Goal: Task Accomplishment & Management: Manage account settings

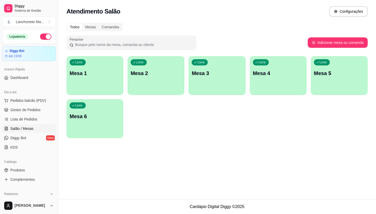
click at [33, 110] on span "Gestor de Pedidos" at bounding box center [25, 109] width 30 height 5
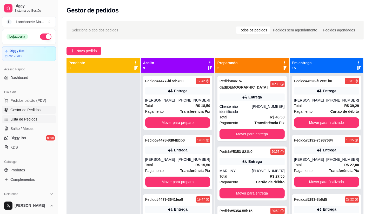
click at [17, 118] on span "Lista de Pedidos" at bounding box center [23, 119] width 27 height 5
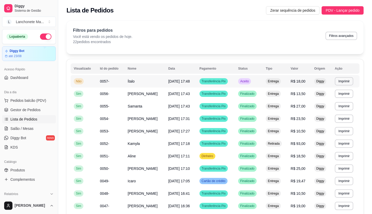
click at [258, 80] on td "Aceito" at bounding box center [249, 81] width 28 height 12
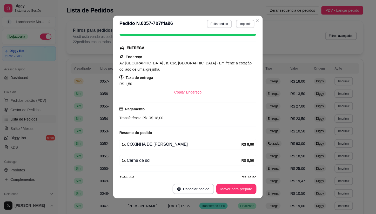
scroll to position [81, 0]
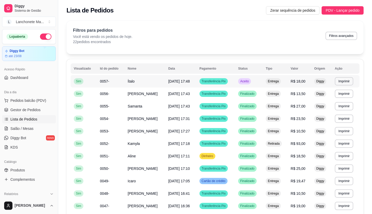
click at [256, 79] on td "Aceito" at bounding box center [249, 81] width 28 height 12
click at [245, 84] on td "Aceito" at bounding box center [249, 81] width 28 height 12
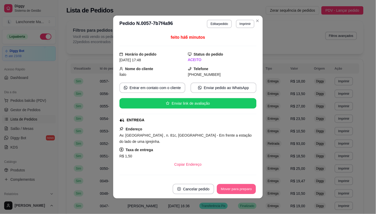
click at [235, 190] on button "Mover para preparo" at bounding box center [236, 189] width 39 height 10
click at [235, 191] on div "Mover para preparo" at bounding box center [233, 189] width 48 height 10
click at [236, 191] on div "Mover para entrega" at bounding box center [233, 189] width 47 height 10
click at [236, 191] on button "Mover para finalizado" at bounding box center [235, 189] width 43 height 10
click at [236, 191] on div "Mover para finalizado" at bounding box center [231, 189] width 50 height 10
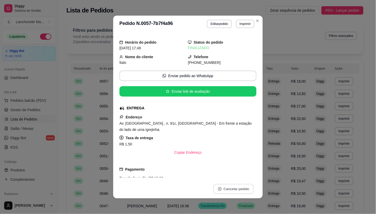
click at [237, 191] on button "Cancelar pedido" at bounding box center [234, 189] width 40 height 10
click at [259, 19] on button "Close" at bounding box center [258, 21] width 8 height 8
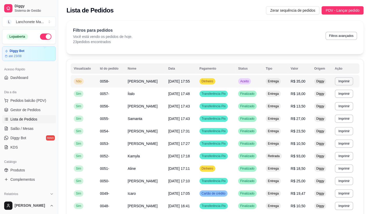
click at [211, 80] on span "Dinheiro" at bounding box center [208, 81] width 14 height 4
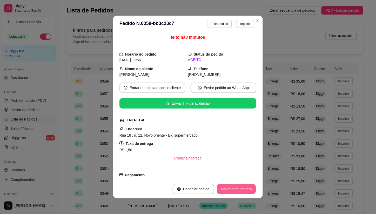
click at [242, 189] on button "Mover para preparo" at bounding box center [236, 189] width 39 height 10
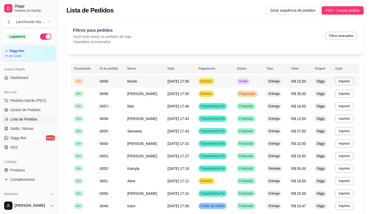
click at [242, 82] on span "Aceito" at bounding box center [243, 81] width 11 height 4
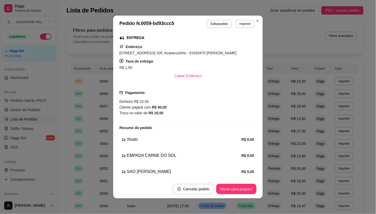
scroll to position [87, 0]
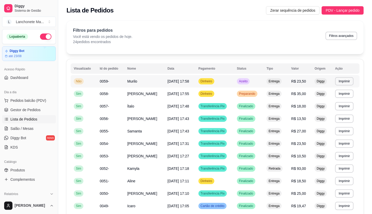
click at [264, 83] on td "Entrega" at bounding box center [276, 81] width 25 height 12
click at [244, 91] on div "Preparando" at bounding box center [247, 94] width 21 height 6
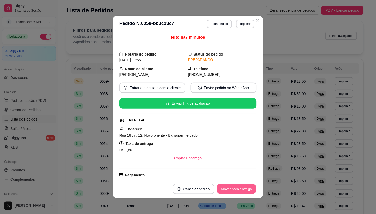
click at [242, 191] on button "Mover para entrega" at bounding box center [236, 189] width 39 height 10
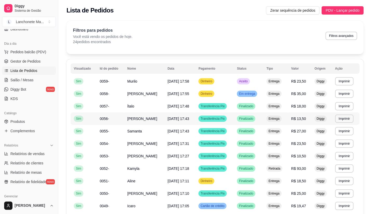
scroll to position [58, 0]
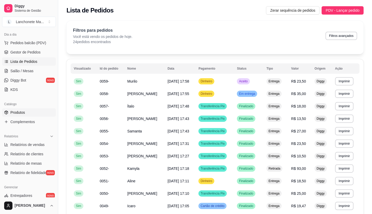
click at [27, 115] on link "Produtos" at bounding box center [29, 112] width 54 height 8
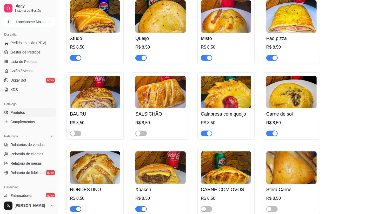
scroll to position [173, 0]
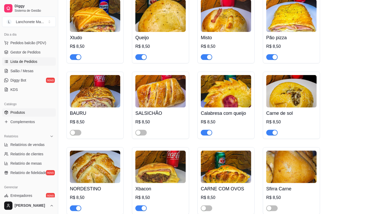
click at [22, 62] on span "Lista de Pedidos" at bounding box center [23, 61] width 27 height 5
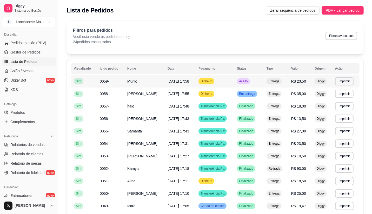
click at [257, 81] on td "Aceito" at bounding box center [249, 81] width 30 height 12
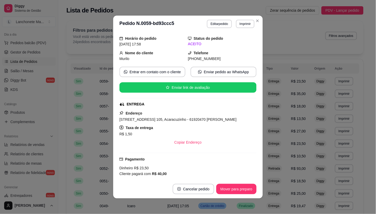
scroll to position [29, 0]
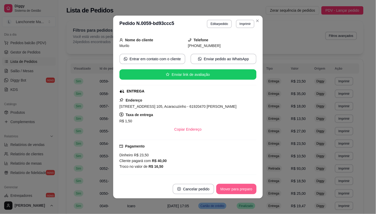
click at [231, 188] on button "Mover para preparo" at bounding box center [237, 189] width 40 height 10
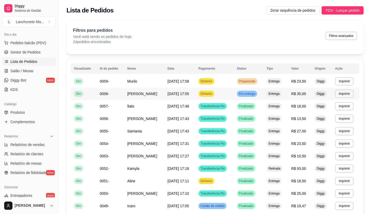
click at [253, 92] on span "Em entrega" at bounding box center [247, 94] width 18 height 4
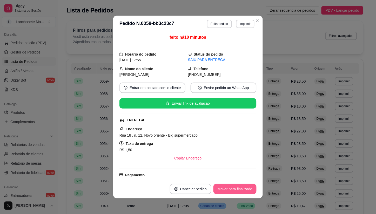
click at [245, 189] on button "Mover para finalizado" at bounding box center [235, 189] width 43 height 10
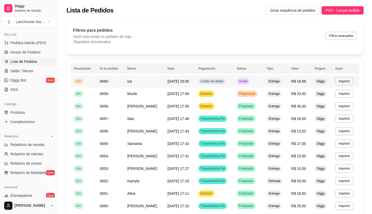
click at [244, 78] on div "Aceito" at bounding box center [243, 81] width 13 height 6
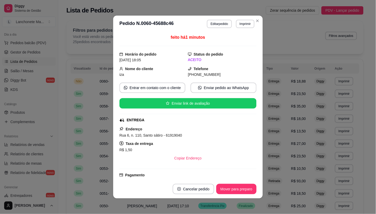
click at [247, 194] on footer "Cancelar pedido Mover para preparo" at bounding box center [188, 189] width 150 height 19
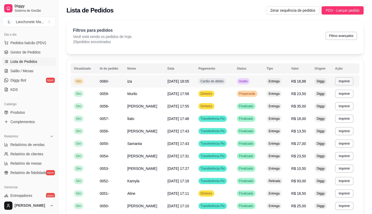
click at [243, 84] on div "Aceito" at bounding box center [243, 81] width 13 height 6
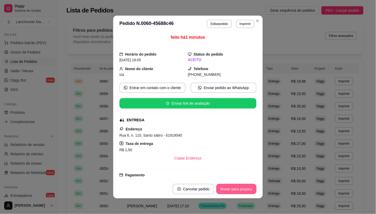
click at [246, 193] on button "Mover para preparo" at bounding box center [237, 189] width 40 height 10
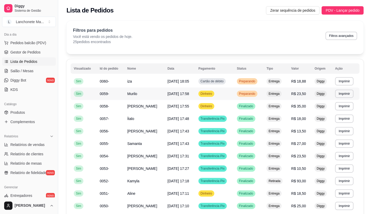
click at [235, 94] on td "Preparando" at bounding box center [249, 94] width 30 height 12
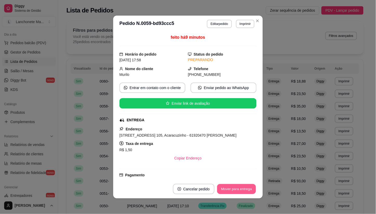
click at [236, 189] on button "Mover para entrega" at bounding box center [236, 189] width 39 height 10
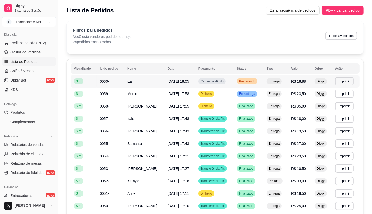
click at [243, 81] on span "Preparando" at bounding box center [247, 81] width 18 height 4
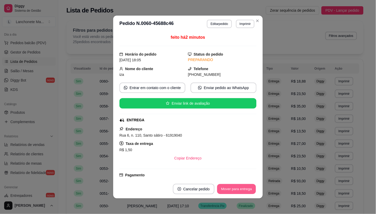
click at [242, 191] on button "Mover para entrega" at bounding box center [236, 189] width 39 height 10
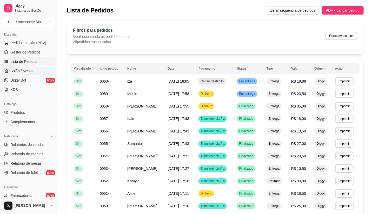
click at [15, 67] on link "Salão / Mesas" at bounding box center [29, 71] width 54 height 8
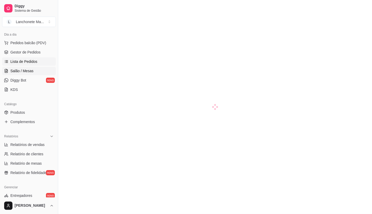
click at [28, 58] on link "Lista de Pedidos" at bounding box center [29, 61] width 54 height 8
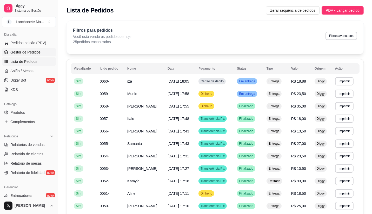
click at [35, 53] on span "Gestor de Pedidos" at bounding box center [25, 52] width 30 height 5
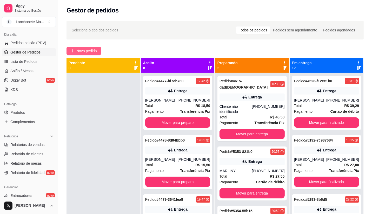
click at [97, 48] on button "Novo pedido" at bounding box center [84, 51] width 35 height 8
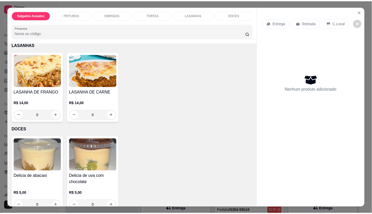
scroll to position [525, 0]
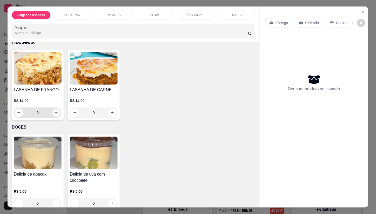
click at [55, 113] on icon "increase-product-quantity" at bounding box center [56, 113] width 4 height 4
type input "1"
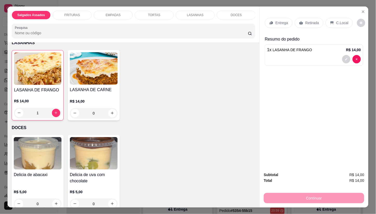
click at [277, 20] on p "Entrega" at bounding box center [282, 22] width 13 height 5
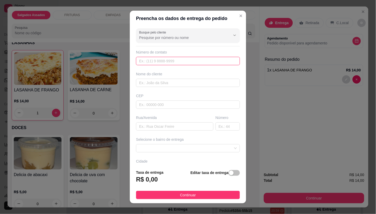
click at [162, 63] on input "text" at bounding box center [188, 61] width 104 height 8
type input "[PHONE_NUMBER]"
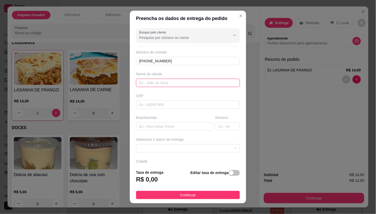
click at [154, 84] on input "text" at bounding box center [188, 83] width 104 height 8
type input "[PERSON_NAME]"
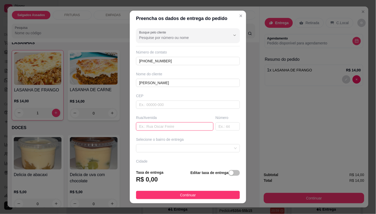
click at [156, 127] on input "text" at bounding box center [174, 126] width 77 height 8
type input "3"
click at [216, 124] on input "text" at bounding box center [228, 126] width 24 height 8
type input "301"
click at [177, 147] on span at bounding box center [188, 149] width 98 height 8
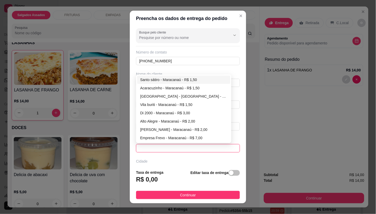
click at [160, 80] on div "Santo sátiro - Maracanaú - R$ 1,50" at bounding box center [183, 80] width 87 height 6
type input "Maracanaú"
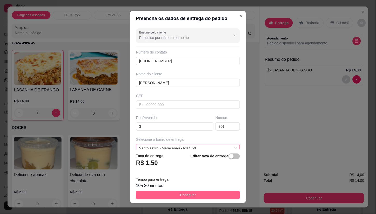
click at [201, 194] on button "Continuar" at bounding box center [188, 195] width 104 height 8
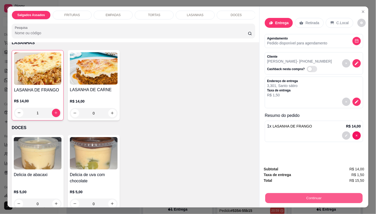
click at [282, 193] on button "Continuar" at bounding box center [314, 198] width 97 height 10
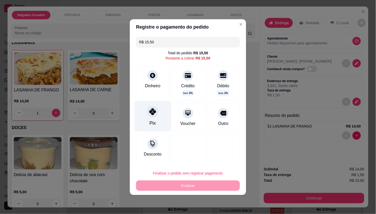
click at [158, 112] on div "Pix" at bounding box center [153, 116] width 37 height 30
type input "R$ 0,00"
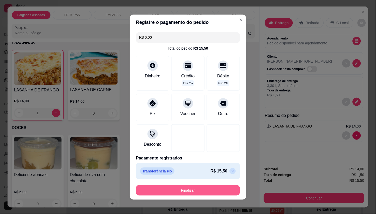
click at [198, 187] on button "Finalizar" at bounding box center [188, 190] width 104 height 10
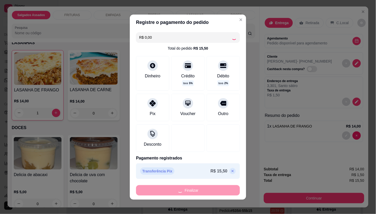
type input "0"
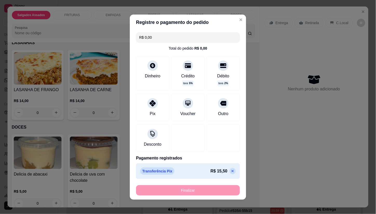
type input "-R$ 15,50"
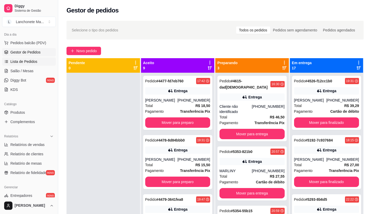
click at [25, 62] on span "Lista de Pedidos" at bounding box center [23, 61] width 27 height 5
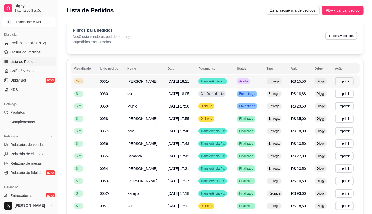
click at [243, 80] on span "Aceito" at bounding box center [243, 81] width 11 height 4
click at [241, 77] on td "Aceito" at bounding box center [249, 81] width 30 height 12
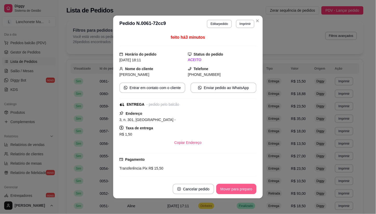
click at [240, 188] on button "Mover para preparo" at bounding box center [237, 189] width 40 height 10
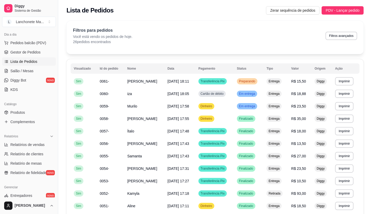
click at [251, 73] on th "Status" at bounding box center [249, 68] width 30 height 10
click at [251, 77] on td "Preparando" at bounding box center [249, 81] width 30 height 12
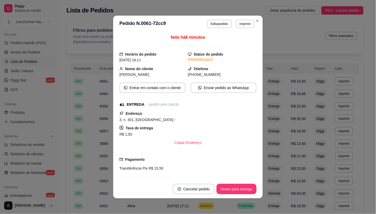
click at [244, 195] on footer "Cancelar pedido Mover para entrega" at bounding box center [188, 189] width 150 height 19
click at [244, 194] on button "Mover para entrega" at bounding box center [237, 189] width 40 height 10
click at [244, 193] on div "Mover para entrega" at bounding box center [233, 189] width 47 height 10
click at [244, 193] on button "Mover para finalizado" at bounding box center [235, 189] width 43 height 10
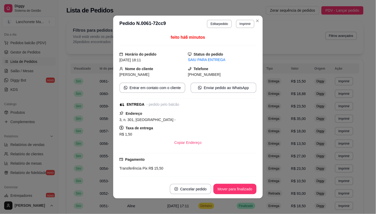
drag, startPoint x: 244, startPoint y: 193, endPoint x: 244, endPoint y: 177, distance: 16.1
click at [244, 193] on div "Mover para finalizado" at bounding box center [235, 189] width 43 height 10
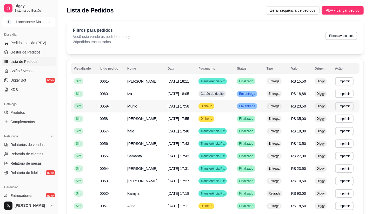
click at [255, 109] on div "Em entrega" at bounding box center [247, 106] width 20 height 6
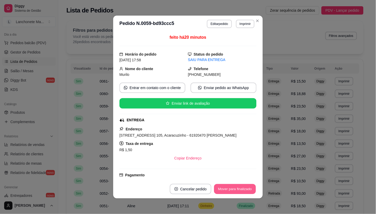
click at [245, 187] on button "Mover para finalizado" at bounding box center [235, 189] width 42 height 10
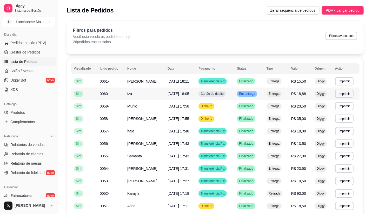
click at [255, 89] on td "Em entrega" at bounding box center [249, 94] width 30 height 12
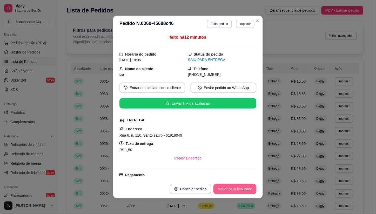
click at [238, 192] on button "Mover para finalizado" at bounding box center [235, 189] width 43 height 10
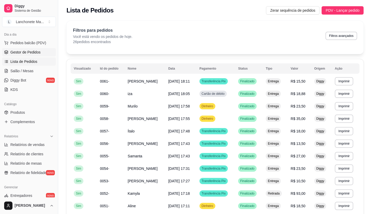
click at [24, 52] on span "Gestor de Pedidos" at bounding box center [25, 52] width 30 height 5
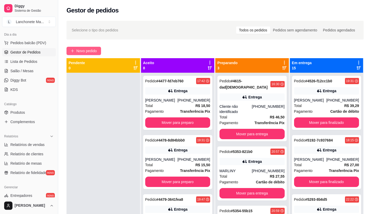
click at [94, 51] on span "Novo pedido" at bounding box center [86, 51] width 21 height 6
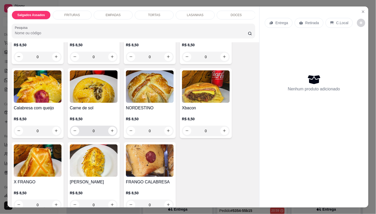
scroll to position [87, 0]
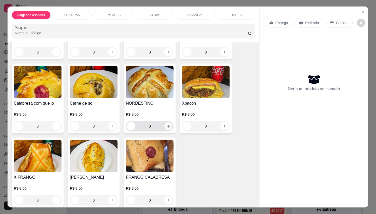
click at [167, 128] on icon "increase-product-quantity" at bounding box center [169, 126] width 4 height 4
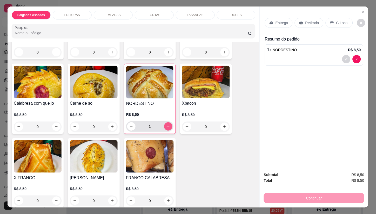
click at [166, 128] on icon "increase-product-quantity" at bounding box center [168, 127] width 4 height 4
type input "2"
click at [280, 20] on p "Entrega" at bounding box center [282, 22] width 13 height 5
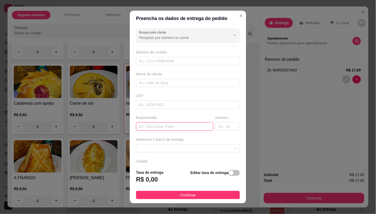
click at [158, 125] on input "text" at bounding box center [174, 126] width 77 height 8
type input "k"
click at [216, 124] on div "Número" at bounding box center [228, 123] width 27 height 16
click at [216, 125] on input "text" at bounding box center [228, 126] width 24 height 8
type input "450b"
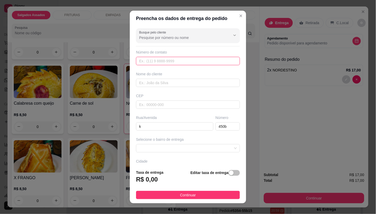
click at [161, 62] on input "text" at bounding box center [188, 61] width 104 height 8
click at [157, 149] on span at bounding box center [188, 149] width 98 height 8
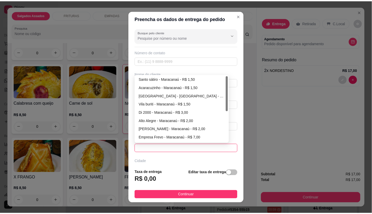
scroll to position [0, 0]
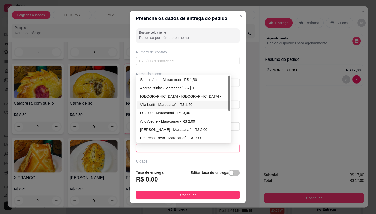
click at [155, 104] on div "Vila buriti - Maracanaú - R$ 1,50" at bounding box center [183, 105] width 87 height 6
type input "Maracanaú"
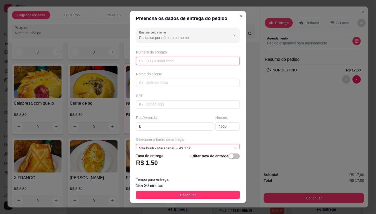
click at [173, 63] on input "text" at bounding box center [188, 61] width 104 height 8
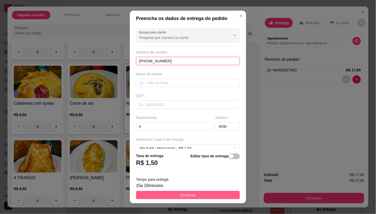
type input "[PHONE_NUMBER]"
click at [205, 193] on button "Continuar" at bounding box center [188, 195] width 104 height 8
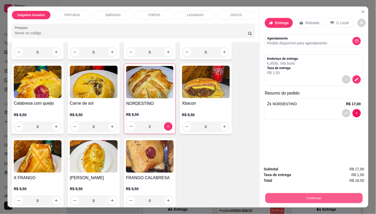
click at [291, 195] on button "Continuar" at bounding box center [314, 198] width 97 height 10
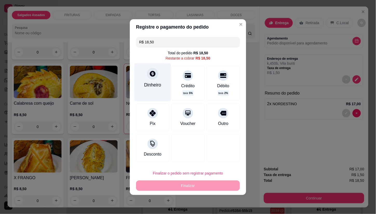
click at [154, 81] on div "Dinheiro" at bounding box center [153, 82] width 37 height 38
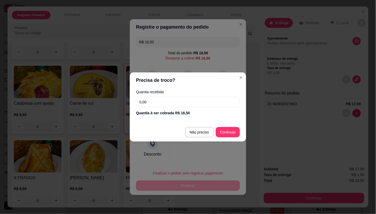
click at [162, 103] on input "0,00" at bounding box center [188, 102] width 104 height 10
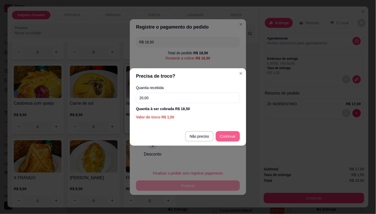
type input "20,00"
type input "R$ 0,00"
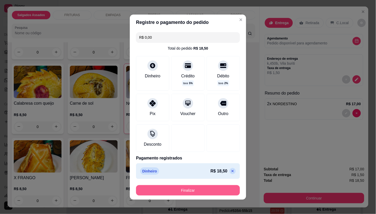
click at [201, 188] on button "Finalizar" at bounding box center [188, 190] width 104 height 10
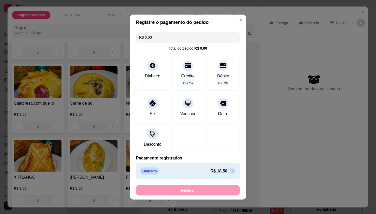
type input "0"
type input "-R$ 18,50"
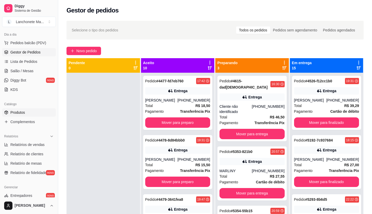
click at [25, 110] on link "Produtos" at bounding box center [29, 112] width 54 height 8
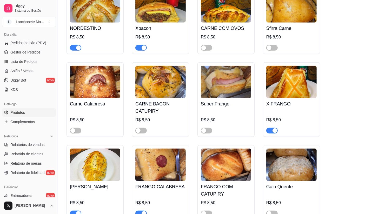
scroll to position [316, 0]
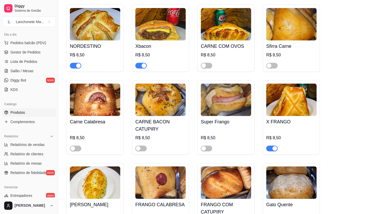
click at [77, 64] on div "button" at bounding box center [78, 65] width 5 height 5
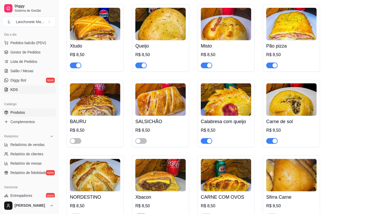
scroll to position [173, 0]
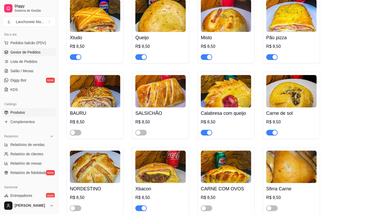
click at [21, 51] on span "Gestor de Pedidos" at bounding box center [25, 52] width 30 height 5
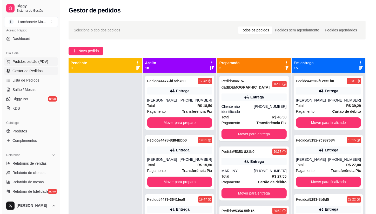
scroll to position [29, 0]
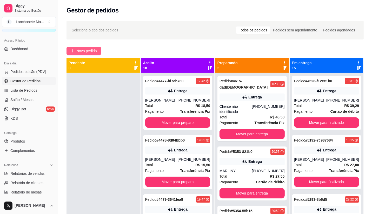
click at [79, 48] on span "Novo pedido" at bounding box center [86, 51] width 21 height 6
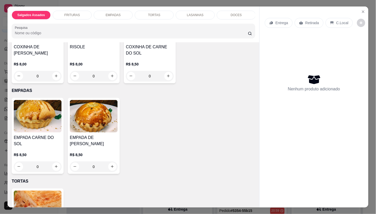
scroll to position [318, 0]
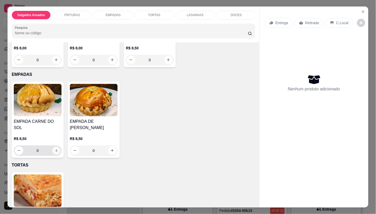
click at [55, 151] on icon "increase-product-quantity" at bounding box center [57, 151] width 4 height 4
type input "1"
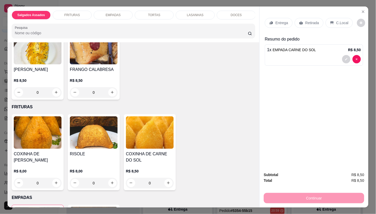
scroll to position [173, 0]
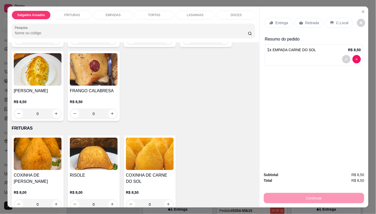
click at [284, 20] on p "Entrega" at bounding box center [282, 22] width 13 height 5
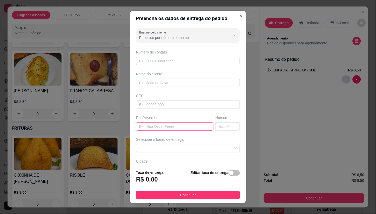
click at [161, 126] on input "text" at bounding box center [174, 126] width 77 height 8
type input "102a"
click at [216, 125] on input "text" at bounding box center [228, 126] width 24 height 8
click at [163, 151] on span at bounding box center [188, 149] width 98 height 8
type input "64"
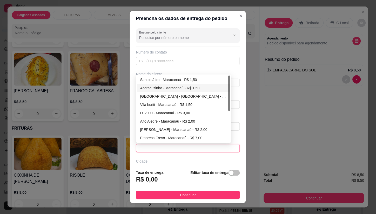
click at [160, 87] on div "Acaracuzinho - Maracanaú - R$ 1,50" at bounding box center [183, 88] width 87 height 6
type input "Maracanaú"
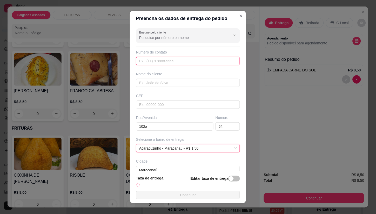
click at [165, 62] on input "text" at bounding box center [188, 61] width 104 height 8
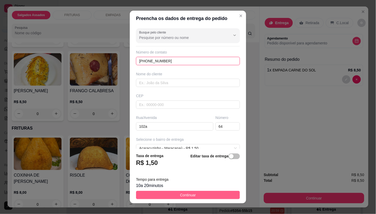
type input "[PHONE_NUMBER]"
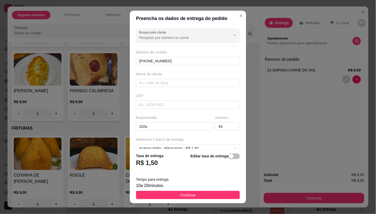
drag, startPoint x: 177, startPoint y: 194, endPoint x: 202, endPoint y: 195, distance: 25.3
click at [180, 195] on span "Continuar" at bounding box center [188, 195] width 16 height 6
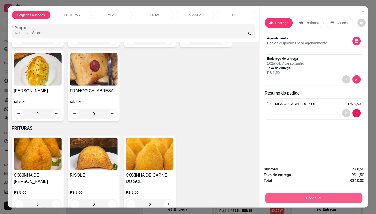
click at [311, 198] on button "Continuar" at bounding box center [314, 198] width 97 height 10
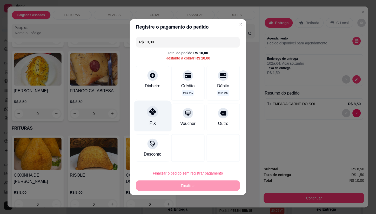
click at [156, 108] on div at bounding box center [152, 111] width 11 height 11
type input "R$ 0,00"
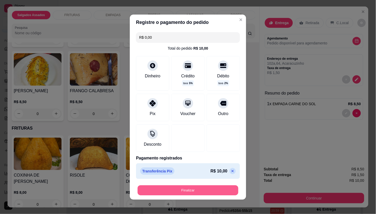
click at [186, 191] on button "Finalizar" at bounding box center [188, 190] width 101 height 10
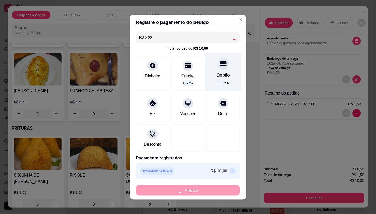
type input "0"
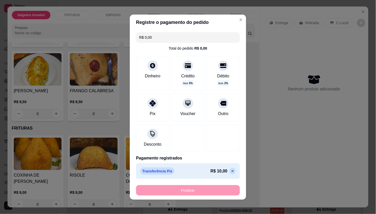
type input "-R$ 10,00"
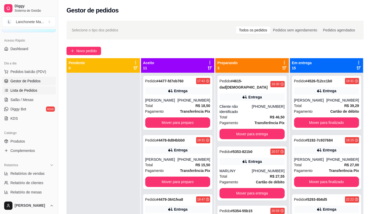
drag, startPoint x: 25, startPoint y: 88, endPoint x: 32, endPoint y: 91, distance: 7.3
click at [25, 88] on span "Lista de Pedidos" at bounding box center [23, 90] width 27 height 5
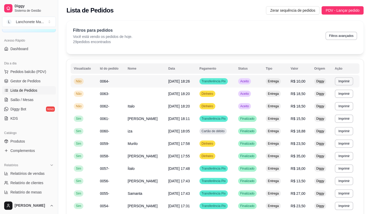
click at [222, 82] on span "Transferência Pix" at bounding box center [214, 81] width 26 height 4
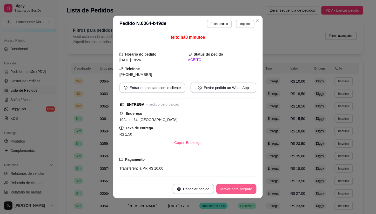
click at [219, 187] on button "Mover para preparo" at bounding box center [237, 189] width 40 height 10
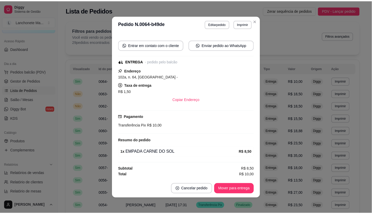
scroll to position [43, 0]
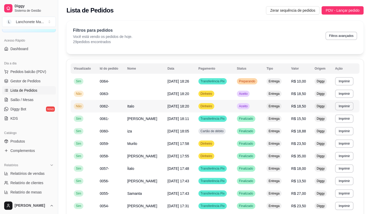
click at [237, 105] on td "Aceito" at bounding box center [249, 106] width 30 height 12
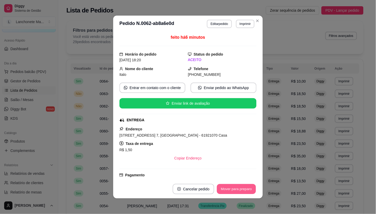
click at [238, 188] on button "Mover para preparo" at bounding box center [236, 189] width 39 height 10
click at [238, 188] on div "Mover para preparo" at bounding box center [233, 189] width 48 height 10
click at [238, 188] on button "Mover para entrega" at bounding box center [237, 189] width 40 height 10
click at [238, 188] on div "Mover para entrega" at bounding box center [233, 189] width 47 height 10
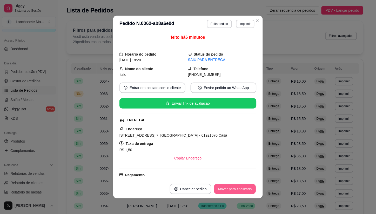
click at [238, 188] on button "Mover para finalizado" at bounding box center [235, 189] width 42 height 10
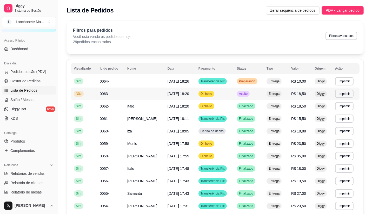
click at [251, 91] on td "Aceito" at bounding box center [249, 94] width 30 height 12
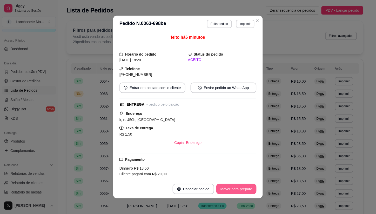
click at [236, 186] on button "Mover para preparo" at bounding box center [237, 189] width 40 height 10
click at [236, 187] on div "Mover para preparo" at bounding box center [233, 189] width 48 height 10
click at [236, 187] on div "Mover para entrega" at bounding box center [233, 189] width 47 height 10
click at [236, 187] on button "Mover para finalizado" at bounding box center [235, 189] width 42 height 10
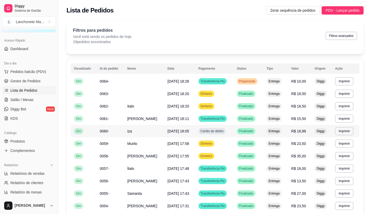
click at [220, 132] on span "Cartão de débito" at bounding box center [212, 131] width 25 height 4
click at [239, 82] on span "Preparando" at bounding box center [247, 81] width 18 height 4
click at [243, 80] on span "Preparando" at bounding box center [247, 81] width 18 height 4
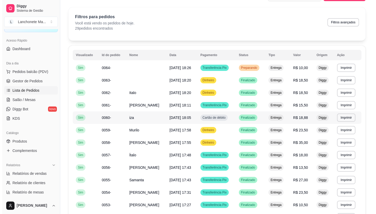
scroll to position [0, 0]
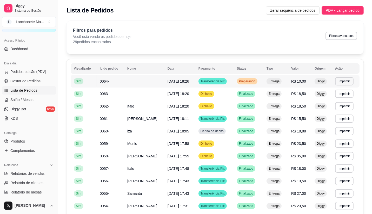
click at [252, 79] on span "Preparando" at bounding box center [247, 81] width 18 height 4
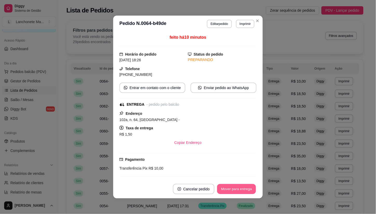
click at [242, 190] on button "Mover para entrega" at bounding box center [236, 189] width 39 height 10
click at [242, 191] on button "Mover para finalizado" at bounding box center [235, 189] width 43 height 10
click at [242, 191] on div "Mover para finalizado" at bounding box center [231, 189] width 50 height 10
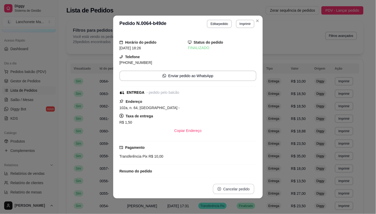
click at [242, 191] on button "Cancelar pedido" at bounding box center [234, 189] width 42 height 10
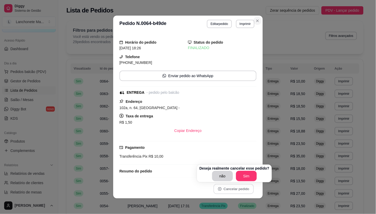
click at [254, 17] on button "Close" at bounding box center [258, 21] width 8 height 8
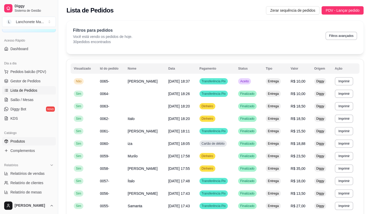
click at [24, 139] on span "Produtos" at bounding box center [17, 141] width 15 height 5
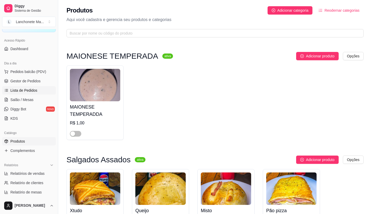
click at [14, 90] on span "Lista de Pedidos" at bounding box center [23, 90] width 27 height 5
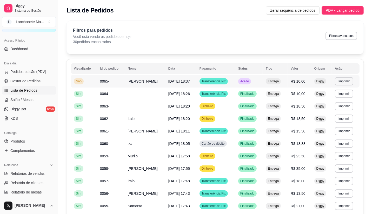
click at [227, 82] on td "Transferência Pix" at bounding box center [216, 81] width 39 height 12
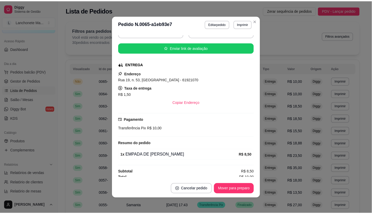
scroll to position [59, 0]
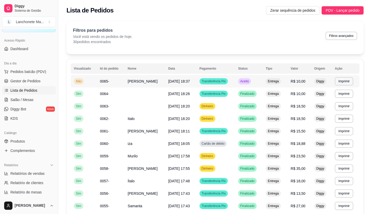
click at [241, 84] on td "Aceito" at bounding box center [249, 81] width 28 height 12
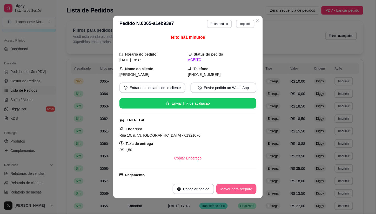
click at [240, 191] on button "Mover para preparo" at bounding box center [237, 189] width 40 height 10
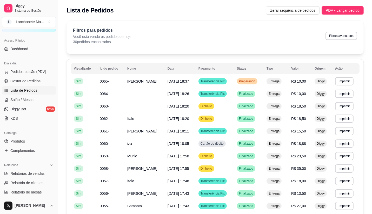
click at [20, 77] on link "Gestor de Pedidos" at bounding box center [29, 81] width 54 height 8
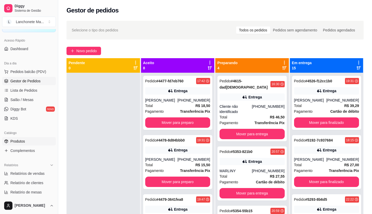
click at [16, 140] on span "Produtos" at bounding box center [17, 141] width 15 height 5
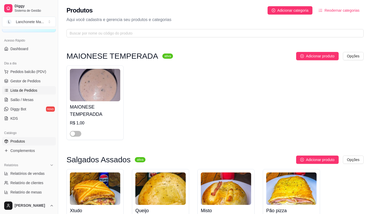
click at [24, 93] on span "Lista de Pedidos" at bounding box center [23, 90] width 27 height 5
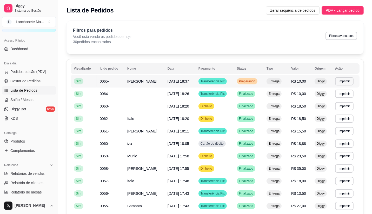
click at [241, 82] on span "Preparando" at bounding box center [247, 81] width 18 height 4
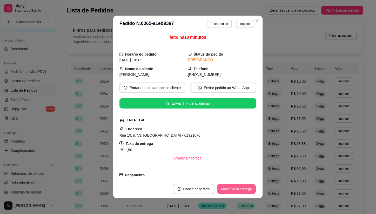
click at [242, 190] on button "Mover para entrega" at bounding box center [236, 189] width 39 height 10
click at [242, 190] on div "Mover para entrega" at bounding box center [233, 189] width 47 height 10
click at [242, 190] on div "Mover para finalizado" at bounding box center [231, 189] width 50 height 10
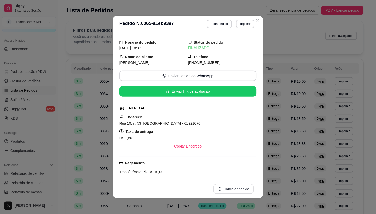
click at [242, 190] on button "Cancelar pedido" at bounding box center [234, 189] width 40 height 10
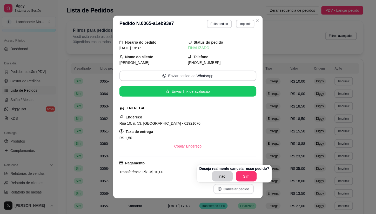
click at [242, 190] on button "Cancelar pedido" at bounding box center [234, 189] width 40 height 10
click at [257, 20] on icon "Close" at bounding box center [258, 21] width 2 height 2
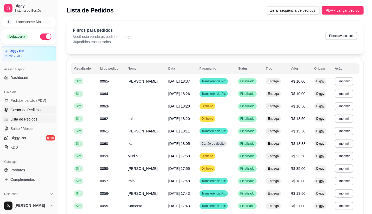
drag, startPoint x: 23, startPoint y: 108, endPoint x: 28, endPoint y: 107, distance: 4.5
click at [24, 108] on span "Gestor de Pedidos" at bounding box center [25, 109] width 30 height 5
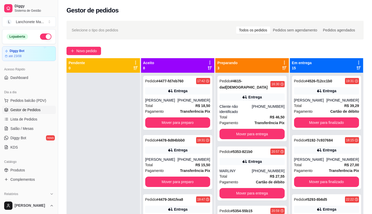
click at [29, 114] on link "Gestor de Pedidos" at bounding box center [29, 110] width 54 height 8
click at [40, 116] on link "Lista de Pedidos" at bounding box center [29, 119] width 54 height 8
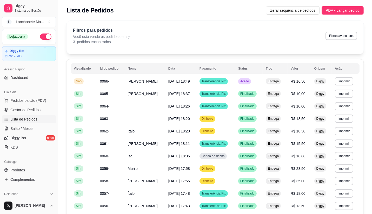
scroll to position [29, 0]
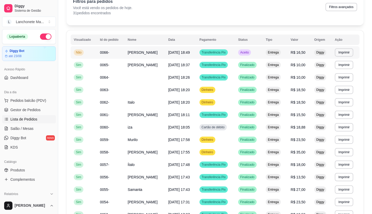
click at [264, 50] on td "Entrega" at bounding box center [275, 52] width 25 height 12
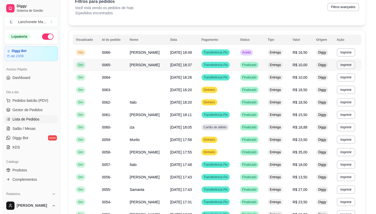
scroll to position [0, 0]
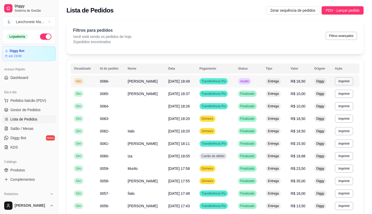
click at [238, 82] on td "Aceito" at bounding box center [249, 81] width 28 height 12
click at [243, 81] on span "Aceito" at bounding box center [244, 81] width 11 height 4
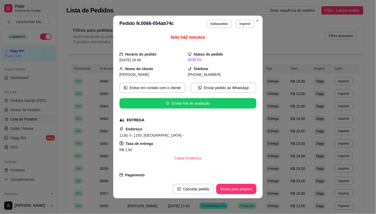
click at [243, 190] on button "Mover para preparo" at bounding box center [237, 189] width 40 height 10
click at [243, 191] on button "Mover para entrega" at bounding box center [237, 189] width 40 height 10
click at [242, 191] on button "Mover para finalizado" at bounding box center [235, 189] width 42 height 10
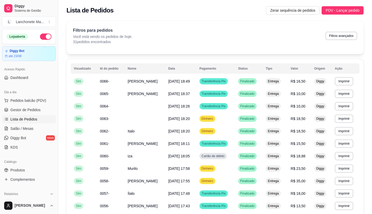
click at [1, 61] on div "Loja aberta Diggy Bot até 23/08 Acesso Rápido Dashboard Dia a dia Pedidos balcã…" at bounding box center [29, 113] width 58 height 168
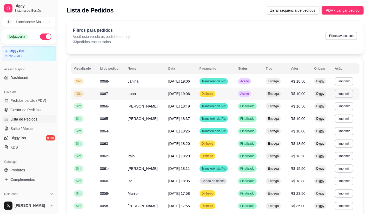
click at [235, 93] on td "Dinheiro" at bounding box center [216, 94] width 39 height 12
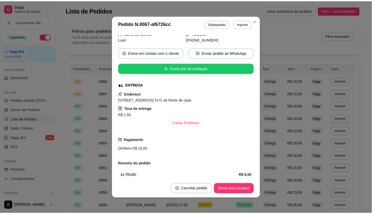
scroll to position [59, 0]
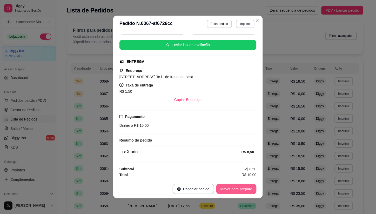
click at [238, 190] on button "Mover para preparo" at bounding box center [237, 189] width 40 height 10
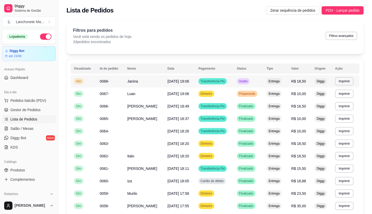
click at [249, 80] on span "Aceito" at bounding box center [243, 81] width 11 height 4
click at [250, 83] on td "Aceito" at bounding box center [249, 81] width 30 height 12
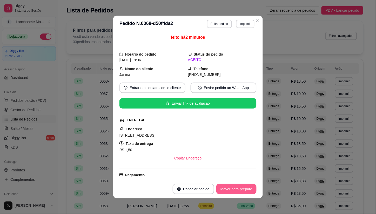
click at [248, 189] on button "Mover para preparo" at bounding box center [237, 189] width 40 height 10
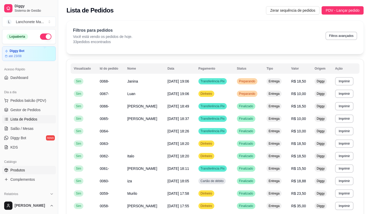
click at [15, 170] on span "Produtos" at bounding box center [17, 170] width 15 height 5
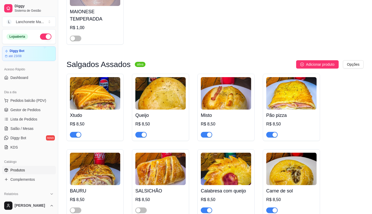
scroll to position [144, 0]
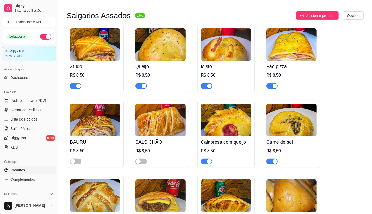
click at [76, 84] on div "button" at bounding box center [78, 86] width 5 height 5
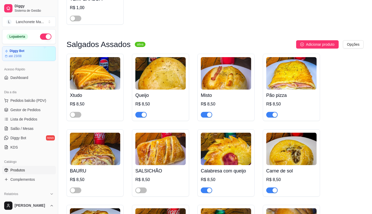
scroll to position [87, 0]
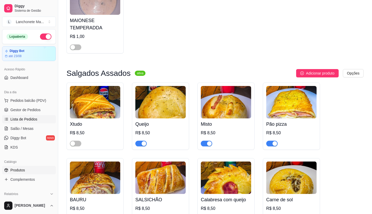
click at [19, 120] on span "Lista de Pedidos" at bounding box center [23, 119] width 27 height 5
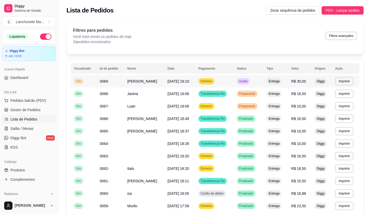
click at [259, 79] on td "Aceito" at bounding box center [249, 81] width 30 height 12
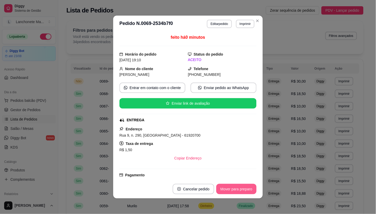
click at [234, 188] on button "Mover para preparo" at bounding box center [237, 189] width 40 height 10
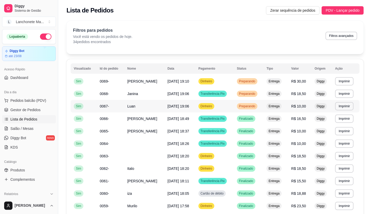
click at [242, 105] on span "Preparando" at bounding box center [247, 106] width 18 height 4
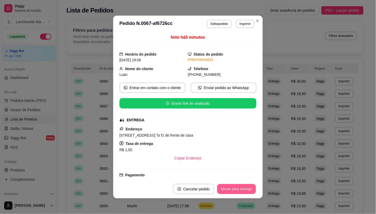
click at [237, 187] on button "Mover para entrega" at bounding box center [236, 189] width 39 height 10
click at [237, 190] on button "Mover para finalizado" at bounding box center [235, 189] width 43 height 10
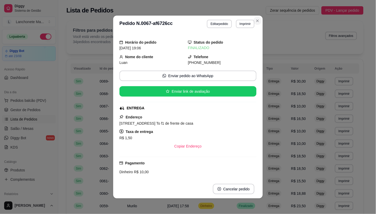
drag, startPoint x: 259, startPoint y: 18, endPoint x: 257, endPoint y: 22, distance: 4.2
click at [259, 17] on header "**********" at bounding box center [188, 24] width 150 height 17
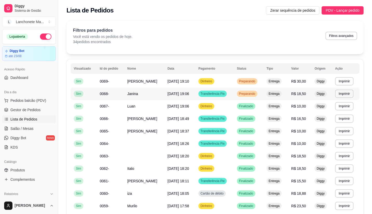
click at [256, 95] on span "Preparando" at bounding box center [247, 94] width 18 height 4
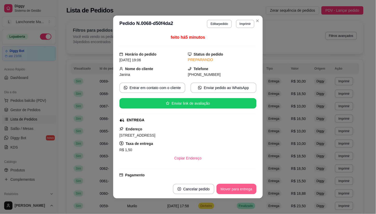
click at [240, 192] on button "Mover para entrega" at bounding box center [237, 189] width 40 height 10
click at [240, 192] on div "Mover para entrega" at bounding box center [233, 189] width 47 height 10
click at [240, 192] on button "Mover para finalizado" at bounding box center [235, 189] width 43 height 10
click at [240, 192] on div "Mover para finalizado" at bounding box center [235, 189] width 43 height 10
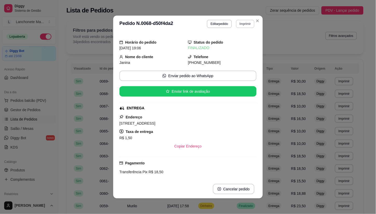
click at [252, 22] on button "Imprimir" at bounding box center [245, 24] width 18 height 8
click at [256, 20] on icon "Close" at bounding box center [258, 21] width 4 height 4
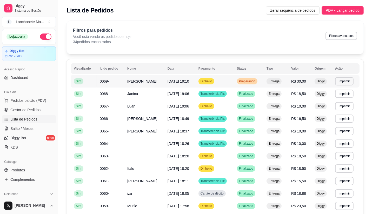
click at [266, 79] on td "Entrega" at bounding box center [276, 81] width 25 height 12
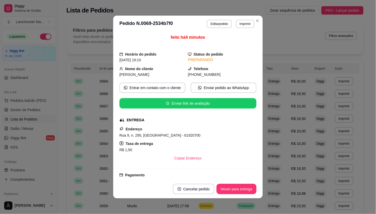
scroll to position [1, 0]
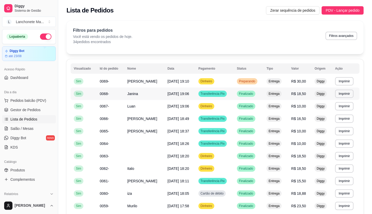
click at [233, 84] on td "Dinheiro" at bounding box center [214, 81] width 38 height 12
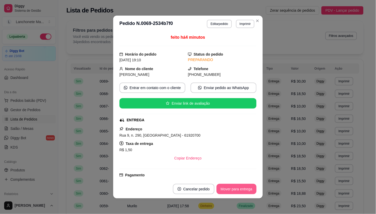
click at [241, 193] on button "Mover para entrega" at bounding box center [237, 189] width 40 height 10
click at [241, 192] on div "Mover para entrega" at bounding box center [233, 189] width 47 height 10
click at [241, 192] on button "Mover para finalizado" at bounding box center [235, 189] width 43 height 10
click at [241, 192] on div "Mover para finalizado" at bounding box center [235, 189] width 43 height 10
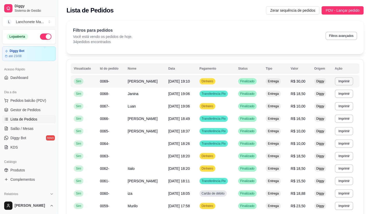
click at [222, 82] on td "Dinheiro" at bounding box center [216, 81] width 39 height 12
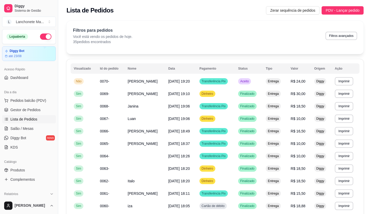
click at [1, 62] on div "Loja aberta Diggy Bot até 23/08 Acesso Rápido Dashboard Dia a dia Pedidos balcã…" at bounding box center [29, 113] width 58 height 168
click at [258, 84] on td "Aceito" at bounding box center [249, 81] width 28 height 12
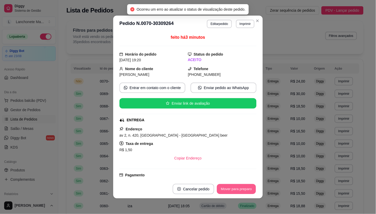
click at [233, 191] on button "Mover para preparo" at bounding box center [236, 189] width 39 height 10
click at [233, 191] on div "Mover para preparo" at bounding box center [233, 189] width 48 height 10
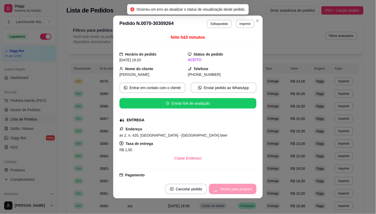
click at [233, 191] on div "Mover para preparo" at bounding box center [233, 189] width 48 height 10
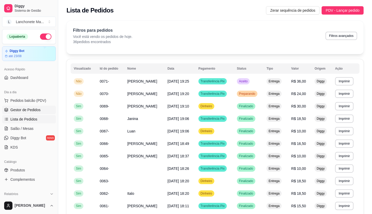
click at [31, 109] on span "Gestor de Pedidos" at bounding box center [25, 109] width 30 height 5
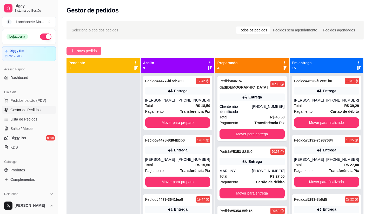
click at [84, 49] on span "Novo pedido" at bounding box center [86, 51] width 21 height 6
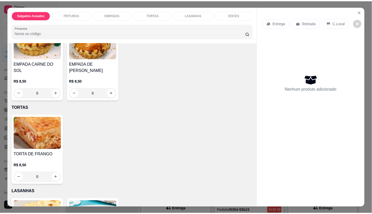
scroll to position [375, 0]
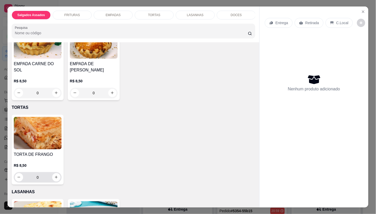
click at [55, 183] on div "0" at bounding box center [38, 177] width 46 height 10
click at [54, 179] on icon "increase-product-quantity" at bounding box center [56, 177] width 4 height 4
type input "1"
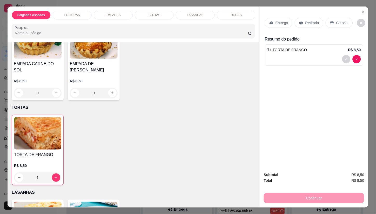
click at [285, 21] on p "Entrega" at bounding box center [282, 22] width 13 height 5
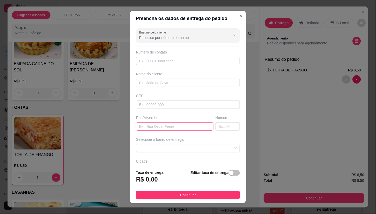
click at [169, 128] on input "text" at bounding box center [174, 126] width 77 height 8
type input "17"
click at [222, 124] on input "text" at bounding box center [228, 126] width 24 height 8
click at [201, 152] on span at bounding box center [188, 149] width 98 height 8
type input "1280"
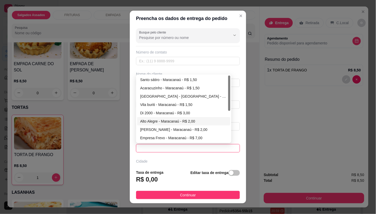
click at [156, 121] on div "Alto Alegre - Maracanaú - R$ 2,00" at bounding box center [183, 122] width 87 height 6
type input "Maracanaú"
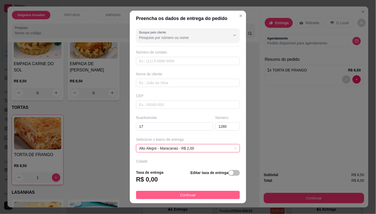
click at [190, 194] on span "Continuar" at bounding box center [188, 195] width 16 height 6
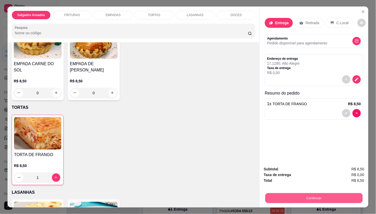
click at [327, 194] on button "Continuar" at bounding box center [314, 198] width 97 height 10
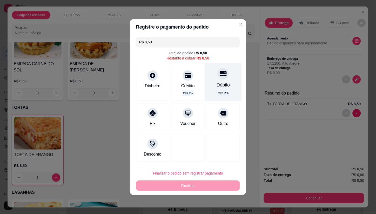
click at [225, 78] on div "Débito taxa 2 %" at bounding box center [223, 82] width 37 height 38
type input "R$ 0,00"
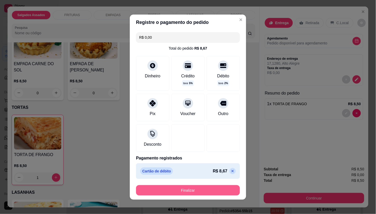
click at [203, 191] on button "Finalizar" at bounding box center [188, 190] width 104 height 10
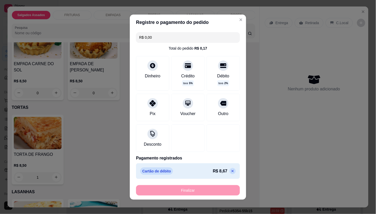
type input "0"
type input "-R$ 8,50"
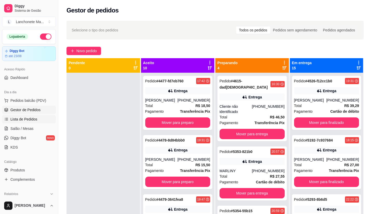
click at [29, 120] on span "Lista de Pedidos" at bounding box center [23, 119] width 27 height 5
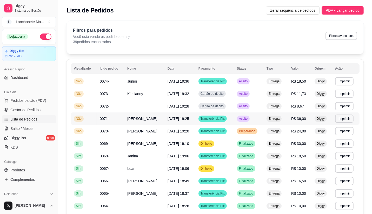
click at [228, 119] on td "Transferência Pix" at bounding box center [214, 119] width 38 height 12
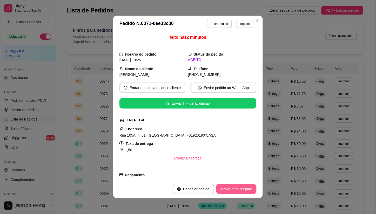
click at [235, 188] on button "Mover para preparo" at bounding box center [237, 189] width 40 height 10
click at [235, 188] on div "Mover para preparo" at bounding box center [233, 189] width 48 height 10
click at [235, 188] on button "Mover para entrega" at bounding box center [237, 189] width 40 height 10
click at [235, 188] on div "Mover para entrega" at bounding box center [233, 189] width 47 height 10
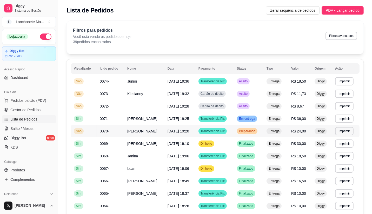
click at [246, 129] on span "Preparando" at bounding box center [247, 131] width 18 height 4
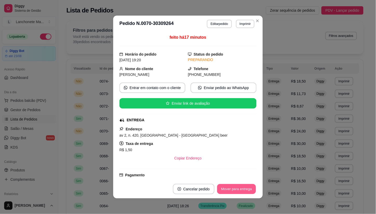
click at [249, 191] on button "Mover para entrega" at bounding box center [236, 189] width 39 height 10
click at [249, 191] on div "Mover para entrega" at bounding box center [233, 189] width 47 height 10
click at [249, 191] on button "Mover para finalizado" at bounding box center [235, 189] width 42 height 10
click at [249, 191] on div "Mover para finalizado" at bounding box center [235, 189] width 43 height 10
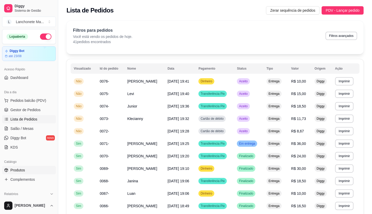
click at [19, 171] on span "Produtos" at bounding box center [17, 170] width 15 height 5
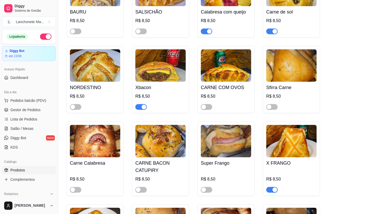
scroll to position [318, 0]
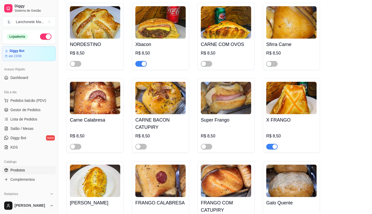
click at [142, 62] on span "button" at bounding box center [140, 64] width 11 height 6
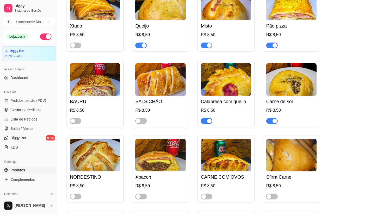
scroll to position [173, 0]
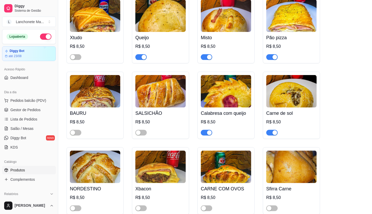
drag, startPoint x: 22, startPoint y: 117, endPoint x: 18, endPoint y: 96, distance: 21.5
click at [23, 118] on span "Lista de Pedidos" at bounding box center [23, 119] width 27 height 5
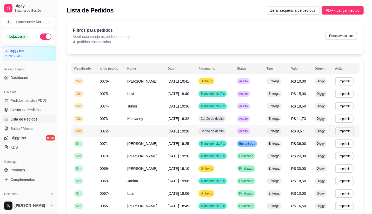
click at [236, 131] on td "Aceito" at bounding box center [249, 131] width 30 height 12
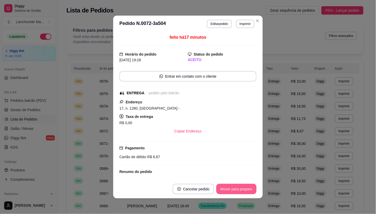
click at [233, 190] on button "Mover para preparo" at bounding box center [237, 189] width 40 height 10
click at [233, 190] on div "Mover para preparo" at bounding box center [233, 189] width 48 height 10
click at [233, 190] on button "Mover para entrega" at bounding box center [237, 189] width 40 height 10
click at [233, 190] on div "Mover para entrega" at bounding box center [237, 189] width 40 height 10
click at [233, 190] on button "Mover para finalizado" at bounding box center [235, 189] width 43 height 10
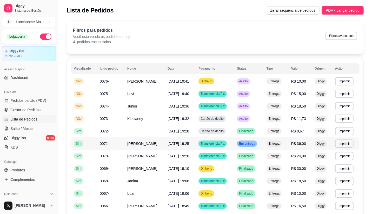
click at [255, 146] on span "Em entrega" at bounding box center [247, 144] width 18 height 4
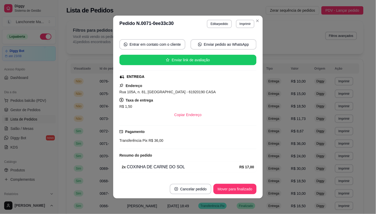
scroll to position [58, 0]
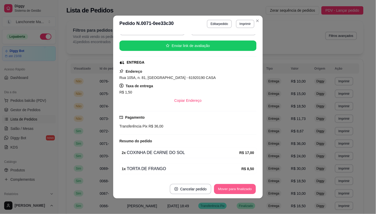
click at [236, 191] on button "Mover para finalizado" at bounding box center [235, 189] width 42 height 10
click at [236, 191] on div "Mover para finalizado" at bounding box center [231, 189] width 50 height 10
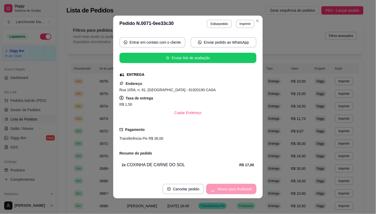
click at [204, 191] on button "Cancelar pedido" at bounding box center [184, 189] width 42 height 10
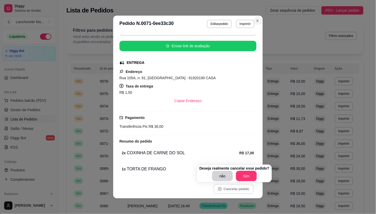
click at [259, 20] on button "Close" at bounding box center [258, 21] width 8 height 8
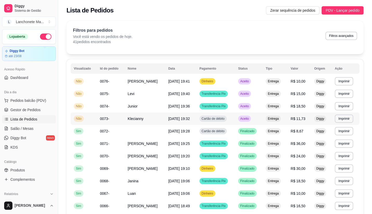
click at [242, 116] on div "Aceito" at bounding box center [244, 119] width 13 height 6
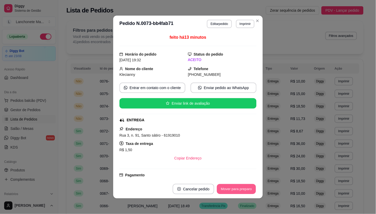
click at [244, 191] on button "Mover para preparo" at bounding box center [236, 189] width 39 height 10
click at [244, 191] on div "Mover para preparo" at bounding box center [237, 189] width 40 height 10
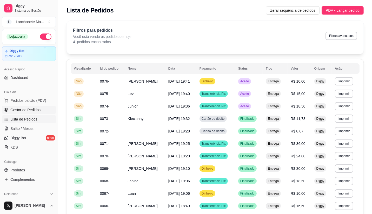
click at [19, 110] on span "Gestor de Pedidos" at bounding box center [25, 109] width 30 height 5
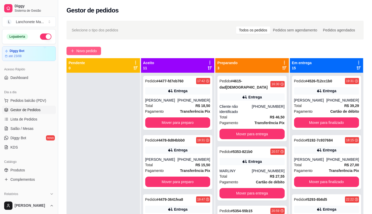
click at [88, 53] on span "Novo pedido" at bounding box center [86, 51] width 21 height 6
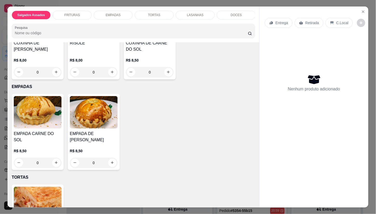
scroll to position [231, 0]
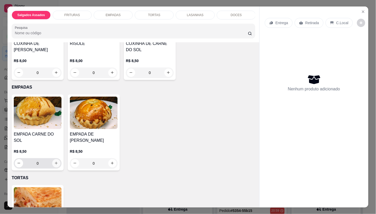
click at [55, 165] on icon "increase-product-quantity" at bounding box center [56, 163] width 4 height 4
type input "1"
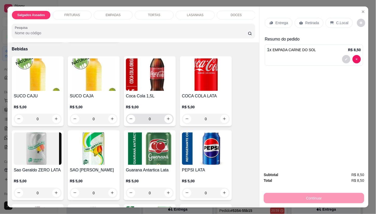
scroll to position [635, 0]
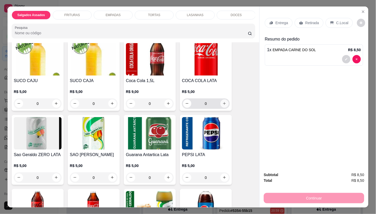
click at [223, 105] on icon "increase-product-quantity" at bounding box center [225, 104] width 4 height 4
type input "1"
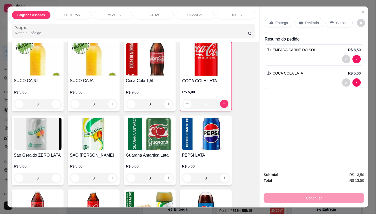
click at [280, 20] on p "Entrega" at bounding box center [282, 22] width 13 height 5
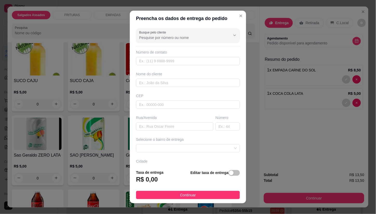
click at [155, 133] on div "Busque pelo cliente Número de contato Nome do cliente CEP Rua/[GEOGRAPHIC_DATA]…" at bounding box center [188, 95] width 116 height 139
click at [155, 128] on input "text" at bounding box center [174, 126] width 77 height 8
type input "112a"
click at [220, 128] on input "text" at bounding box center [228, 126] width 24 height 8
click at [163, 147] on span at bounding box center [188, 149] width 98 height 8
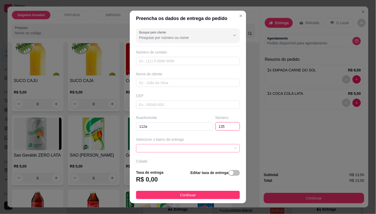
type input "135"
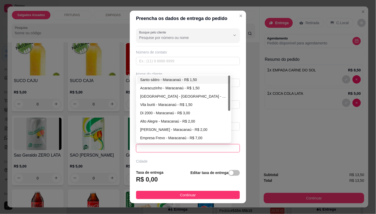
click at [153, 83] on div "Santo sátiro - Maracanaú - R$ 1,50" at bounding box center [183, 80] width 93 height 8
type input "Maracanaú"
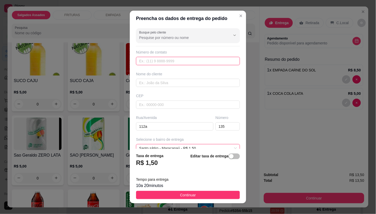
click at [173, 59] on input "text" at bounding box center [188, 61] width 104 height 8
type input "[PHONE_NUMBER]"
click at [203, 197] on button "Continuar" at bounding box center [188, 195] width 104 height 8
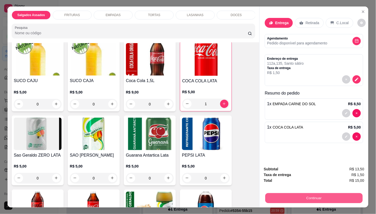
click at [320, 196] on button "Continuar" at bounding box center [314, 198] width 97 height 10
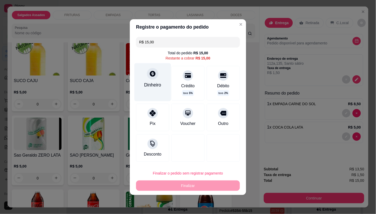
click at [159, 79] on div "Dinheiro" at bounding box center [153, 82] width 37 height 38
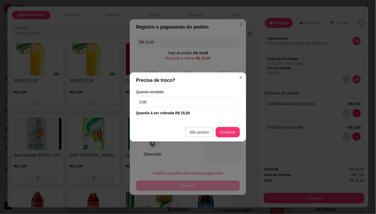
type input "R$ 0,00"
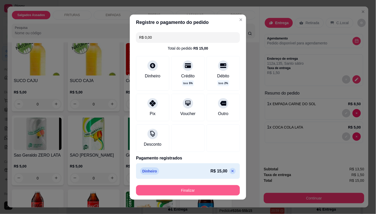
click at [211, 186] on button "Finalizar" at bounding box center [188, 190] width 104 height 10
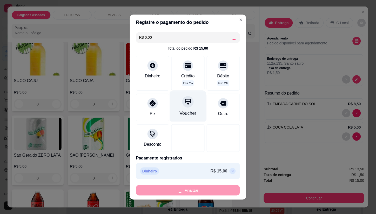
type input "0"
type input "-R$ 15,00"
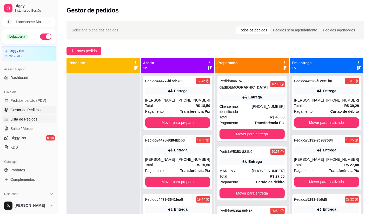
click at [22, 117] on span "Lista de Pedidos" at bounding box center [23, 119] width 27 height 5
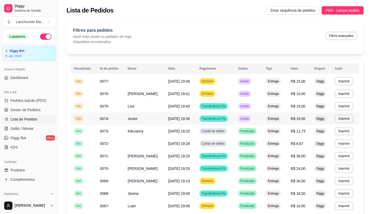
click at [247, 117] on span "Aceito" at bounding box center [244, 119] width 11 height 4
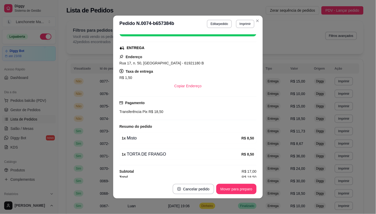
scroll to position [75, 0]
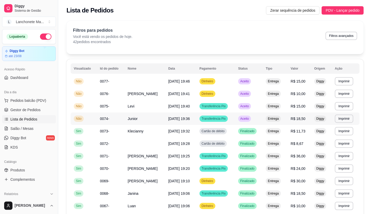
click at [244, 118] on span "Aceito" at bounding box center [244, 119] width 11 height 4
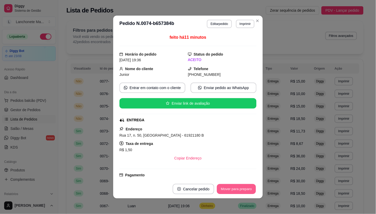
click at [240, 193] on button "Mover para preparo" at bounding box center [236, 189] width 39 height 10
click at [240, 193] on button "Mover para entrega" at bounding box center [236, 189] width 39 height 10
click at [260, 20] on header "**********" at bounding box center [188, 24] width 150 height 17
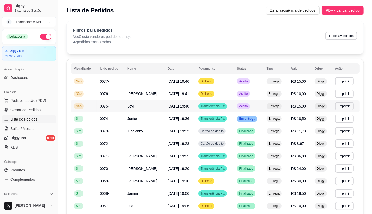
click at [256, 105] on td "Aceito" at bounding box center [249, 106] width 30 height 12
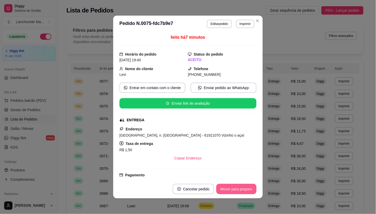
click at [238, 189] on button "Mover para preparo" at bounding box center [237, 189] width 40 height 10
click at [238, 189] on button "Mover para entrega" at bounding box center [237, 189] width 40 height 10
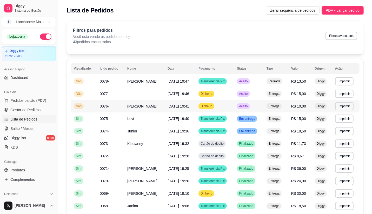
click at [233, 107] on td "Dinheiro" at bounding box center [214, 106] width 38 height 12
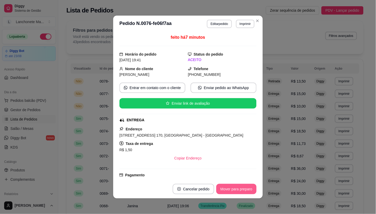
click at [227, 189] on button "Mover para preparo" at bounding box center [237, 189] width 40 height 10
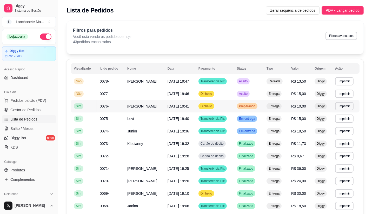
click at [233, 105] on td "Dinheiro" at bounding box center [214, 106] width 38 height 12
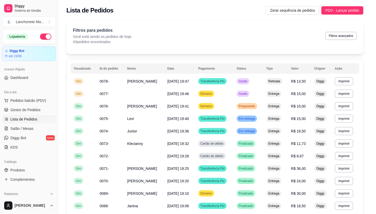
scroll to position [72, 0]
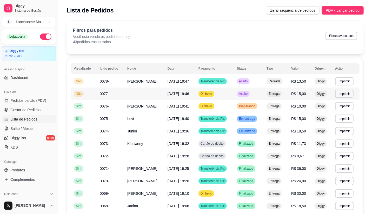
click at [242, 95] on span "Aceito" at bounding box center [243, 94] width 11 height 4
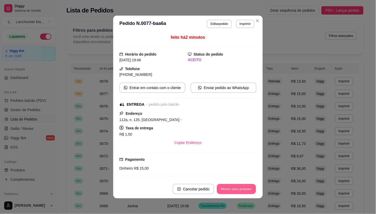
click at [233, 186] on button "Mover para preparo" at bounding box center [236, 189] width 39 height 10
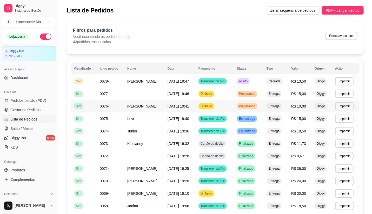
click at [249, 108] on span "Preparando" at bounding box center [247, 106] width 18 height 4
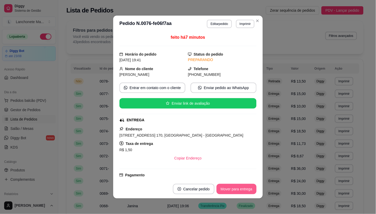
click at [244, 187] on button "Mover para entrega" at bounding box center [237, 189] width 40 height 10
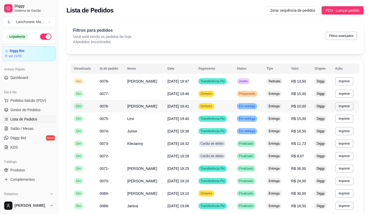
click at [248, 94] on span "Preparando" at bounding box center [247, 94] width 18 height 4
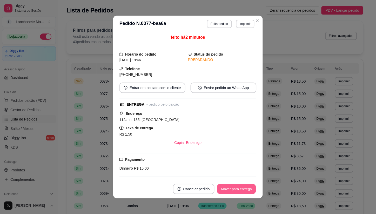
click at [235, 189] on button "Mover para entrega" at bounding box center [236, 189] width 39 height 10
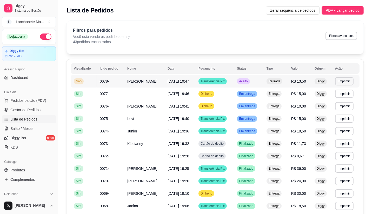
click at [243, 80] on span "Aceito" at bounding box center [243, 81] width 11 height 4
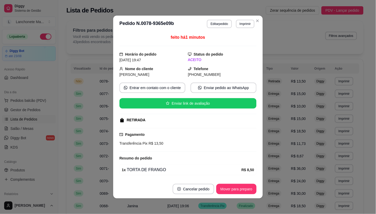
click at [245, 192] on button "Mover para preparo" at bounding box center [237, 189] width 40 height 10
click at [245, 192] on div "Mover para preparo" at bounding box center [233, 189] width 48 height 10
click at [245, 192] on button "Mover para retirada disponível" at bounding box center [227, 189] width 57 height 10
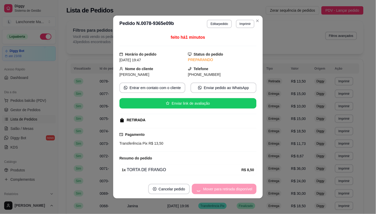
click at [245, 192] on div "Mover para retirada disponível" at bounding box center [224, 189] width 65 height 10
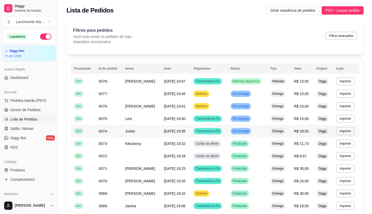
click at [251, 126] on td "Em entrega" at bounding box center [248, 131] width 40 height 12
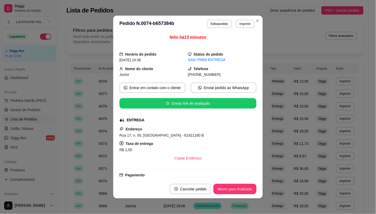
click at [245, 195] on footer "Cancelar pedido Mover para finalizado" at bounding box center [188, 189] width 150 height 19
click at [245, 193] on button "Mover para finalizado" at bounding box center [235, 189] width 43 height 10
click at [245, 193] on div "Mover para finalizado" at bounding box center [231, 189] width 50 height 10
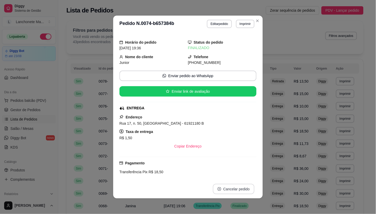
click at [245, 192] on button "Cancelar pedido" at bounding box center [234, 189] width 42 height 10
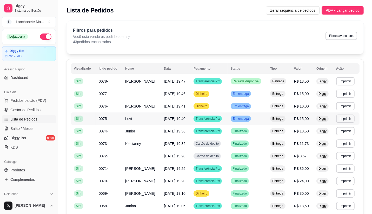
click at [247, 114] on td "Em entrega" at bounding box center [248, 119] width 40 height 12
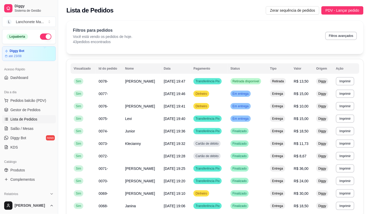
click at [237, 194] on button "Mover para finalizado" at bounding box center [235, 189] width 43 height 10
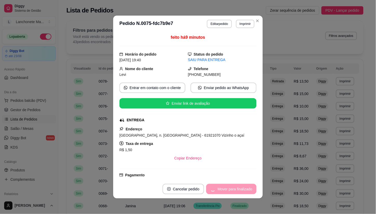
click at [237, 194] on div "Mover para finalizado" at bounding box center [231, 189] width 50 height 10
click at [204, 194] on button "Cancelar pedido" at bounding box center [184, 189] width 42 height 10
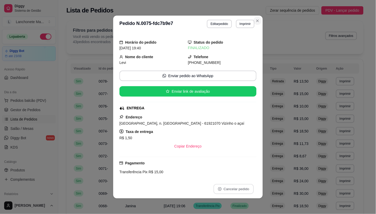
click at [257, 20] on icon "Close" at bounding box center [258, 21] width 2 height 2
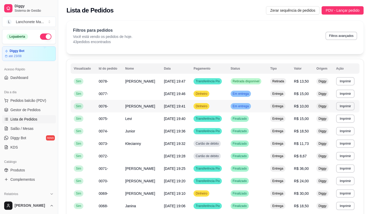
click at [239, 104] on span "Em entrega" at bounding box center [241, 106] width 18 height 4
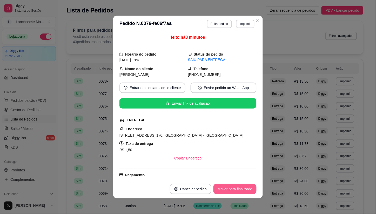
click at [233, 188] on button "Mover para finalizado" at bounding box center [235, 189] width 43 height 10
click at [233, 188] on div "Mover para finalizado" at bounding box center [231, 189] width 50 height 10
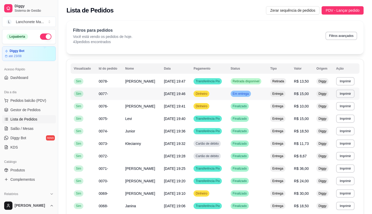
click at [248, 91] on div "Em entrega" at bounding box center [241, 94] width 20 height 6
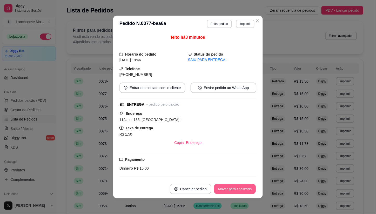
click at [244, 186] on button "Mover para finalizado" at bounding box center [235, 189] width 42 height 10
click at [244, 186] on div "Mover para finalizado" at bounding box center [231, 189] width 50 height 10
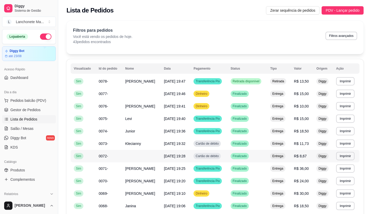
click at [269, 155] on td "Entrega" at bounding box center [279, 156] width 24 height 12
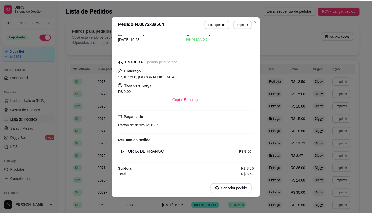
scroll to position [1, 0]
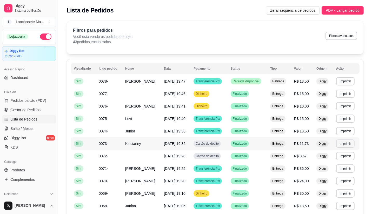
click at [353, 144] on button "Imprimir" at bounding box center [345, 144] width 18 height 8
click at [338, 160] on button "IMPRESSORA" at bounding box center [337, 162] width 38 height 8
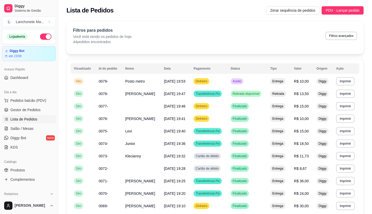
drag, startPoint x: 16, startPoint y: 168, endPoint x: 62, endPoint y: 152, distance: 49.0
click at [16, 168] on span "Produtos" at bounding box center [17, 170] width 15 height 5
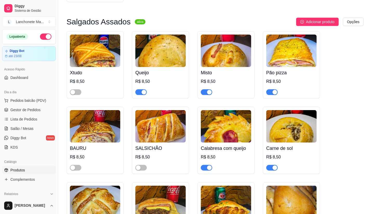
scroll to position [144, 0]
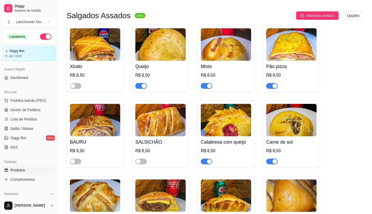
click at [143, 87] on div "button" at bounding box center [144, 86] width 5 height 5
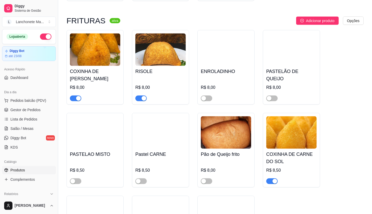
scroll to position [838, 0]
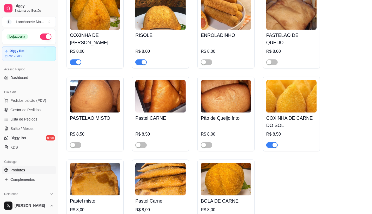
click at [79, 60] on div "button" at bounding box center [78, 62] width 5 height 5
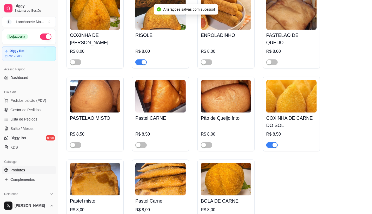
drag, startPoint x: 142, startPoint y: 56, endPoint x: 146, endPoint y: 71, distance: 15.1
click at [142, 60] on div "button" at bounding box center [144, 62] width 5 height 5
click at [271, 142] on span "button" at bounding box center [271, 145] width 11 height 6
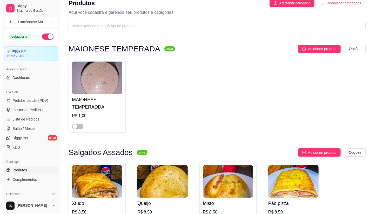
scroll to position [0, 0]
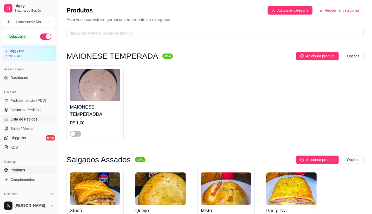
drag, startPoint x: 25, startPoint y: 118, endPoint x: 29, endPoint y: 119, distance: 4.5
click at [25, 118] on span "Lista de Pedidos" at bounding box center [23, 119] width 27 height 5
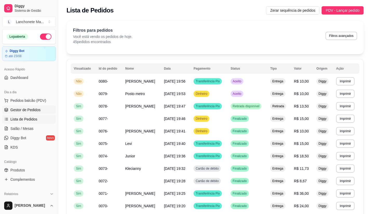
click at [34, 107] on link "Gestor de Pedidos" at bounding box center [29, 110] width 54 height 8
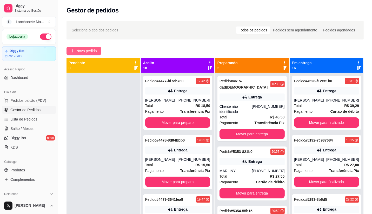
click at [85, 51] on span "Novo pedido" at bounding box center [86, 51] width 21 height 6
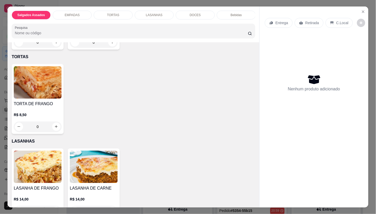
scroll to position [318, 0]
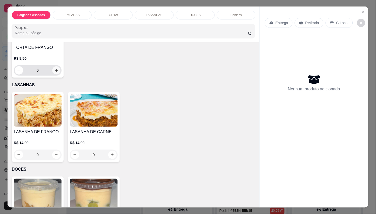
click at [54, 69] on button "increase-product-quantity" at bounding box center [56, 70] width 8 height 8
type input "1"
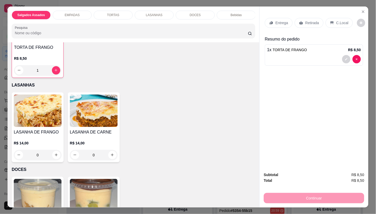
click at [270, 21] on icon at bounding box center [272, 23] width 4 height 4
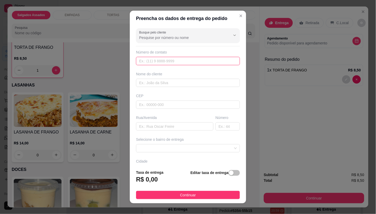
click at [172, 60] on input "text" at bounding box center [188, 61] width 104 height 8
type input "[PHONE_NUMBER]"
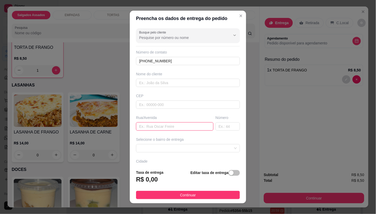
click at [165, 127] on input "text" at bounding box center [174, 126] width 77 height 8
type input "9"
click at [216, 126] on input "text" at bounding box center [228, 126] width 24 height 8
click at [175, 147] on span at bounding box center [188, 149] width 98 height 8
click at [159, 147] on span at bounding box center [188, 149] width 98 height 8
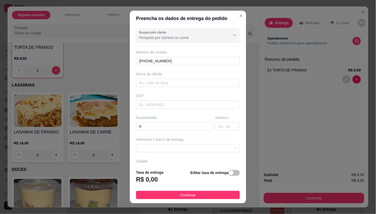
scroll to position [36, 0]
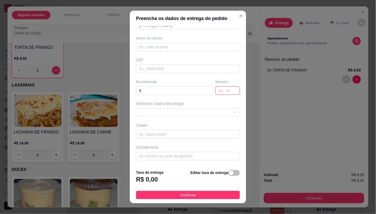
click at [219, 92] on input "text" at bounding box center [228, 91] width 24 height 8
click at [190, 114] on span at bounding box center [188, 113] width 98 height 8
type input "291"
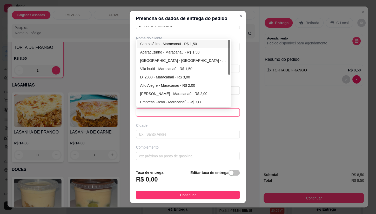
click at [151, 42] on div "Santo sátiro - Maracanaú - R$ 1,50" at bounding box center [183, 44] width 87 height 6
type input "Maracanaú"
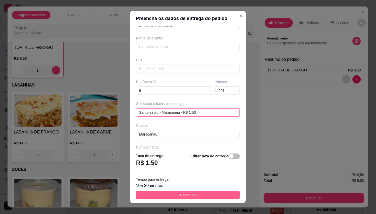
click at [180, 194] on span "Continuar" at bounding box center [188, 195] width 16 height 6
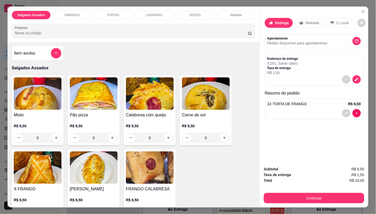
scroll to position [0, 0]
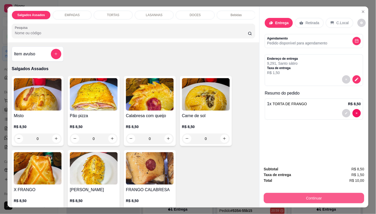
click at [294, 198] on button "Continuar" at bounding box center [314, 198] width 101 height 10
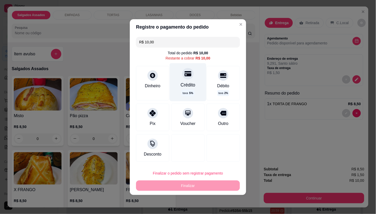
click at [190, 74] on div at bounding box center [187, 73] width 11 height 11
type input "R$ 0,00"
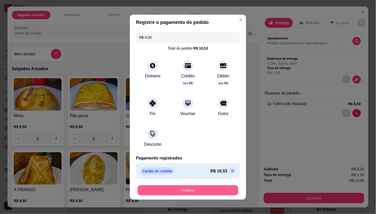
click at [183, 191] on button "Finalizar" at bounding box center [188, 190] width 101 height 10
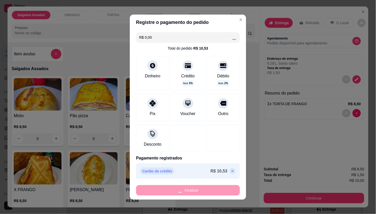
type input "0"
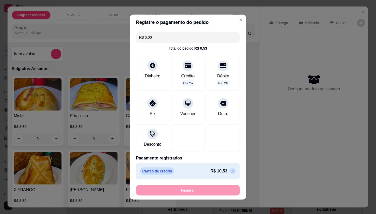
type input "-R$ 10,00"
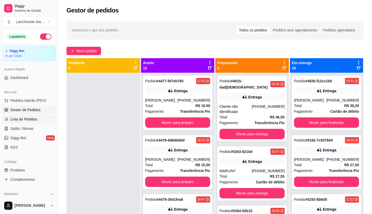
click at [32, 118] on span "Lista de Pedidos" at bounding box center [23, 119] width 27 height 5
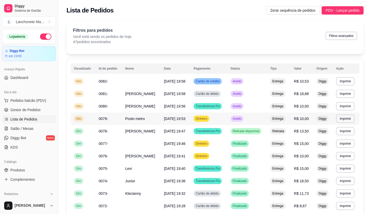
click at [247, 119] on td "Aceito" at bounding box center [248, 119] width 40 height 12
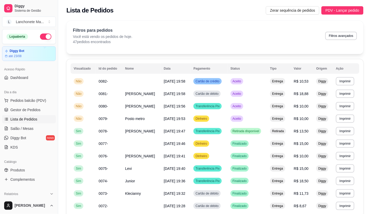
scroll to position [58, 0]
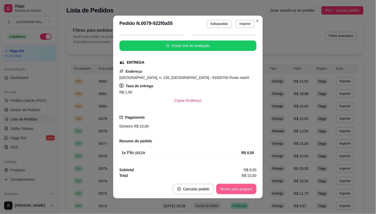
click at [224, 186] on button "Mover para preparo" at bounding box center [237, 189] width 40 height 10
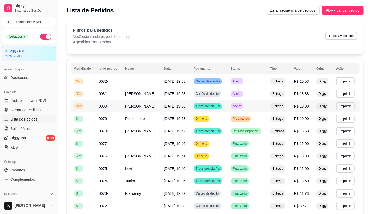
click at [247, 104] on td "Aceito" at bounding box center [248, 106] width 40 height 12
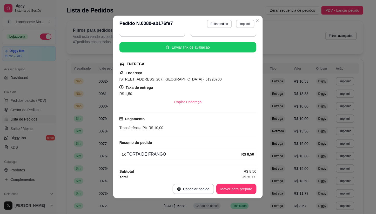
scroll to position [59, 0]
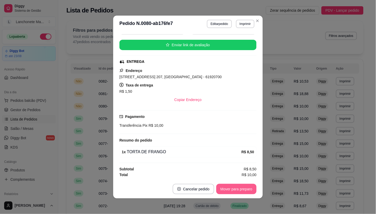
click at [232, 188] on button "Mover para preparo" at bounding box center [237, 189] width 40 height 10
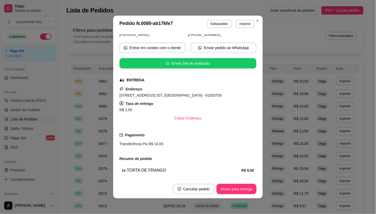
scroll to position [30, 0]
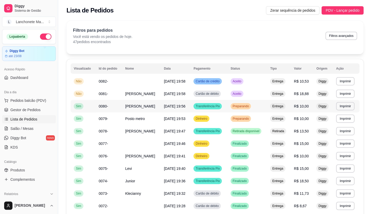
click at [249, 95] on td "Aceito" at bounding box center [248, 94] width 40 height 12
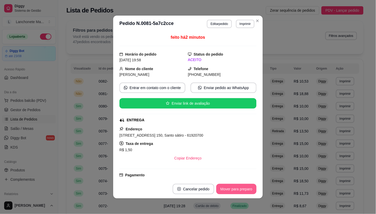
click at [232, 191] on button "Mover para preparo" at bounding box center [237, 189] width 40 height 10
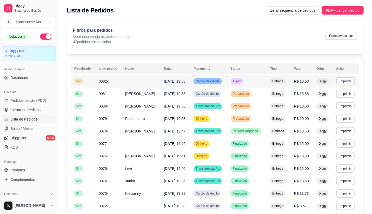
click at [252, 80] on td "Aceito" at bounding box center [248, 81] width 40 height 12
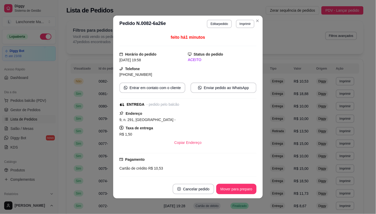
click at [240, 187] on button "Mover para preparo" at bounding box center [237, 189] width 40 height 10
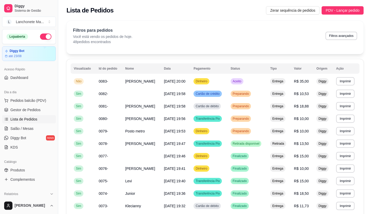
click at [31, 118] on span "Lista de Pedidos" at bounding box center [23, 119] width 27 height 5
click at [243, 85] on td "Aceito" at bounding box center [248, 81] width 40 height 12
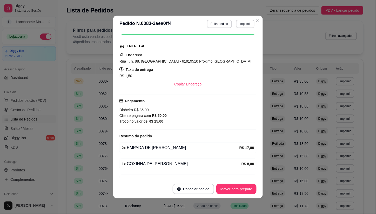
scroll to position [87, 0]
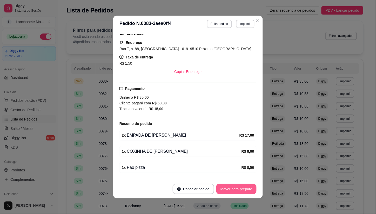
click at [231, 188] on button "Mover para preparo" at bounding box center [237, 189] width 40 height 10
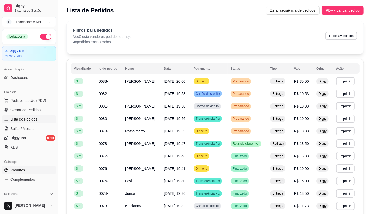
click at [22, 169] on span "Produtos" at bounding box center [17, 170] width 15 height 5
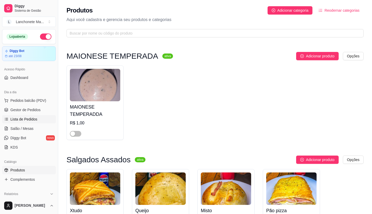
click at [29, 118] on span "Lista de Pedidos" at bounding box center [23, 119] width 27 height 5
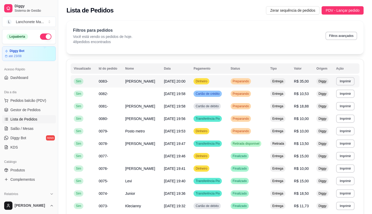
click at [208, 83] on span "Dinheiro" at bounding box center [202, 81] width 14 height 4
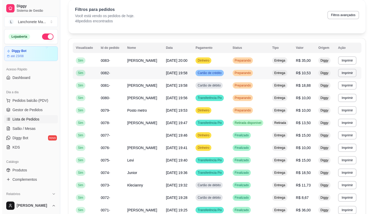
scroll to position [29, 0]
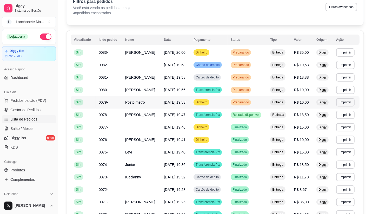
click at [221, 103] on td "Dinheiro" at bounding box center [209, 102] width 37 height 12
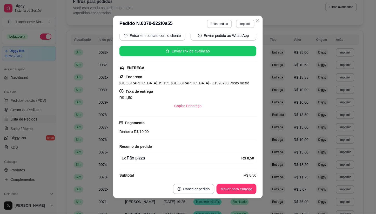
scroll to position [58, 0]
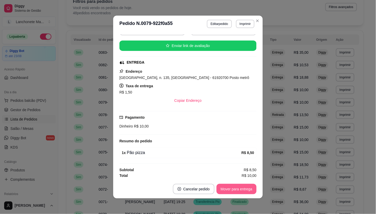
click at [226, 189] on button "Mover para entrega" at bounding box center [237, 189] width 40 height 10
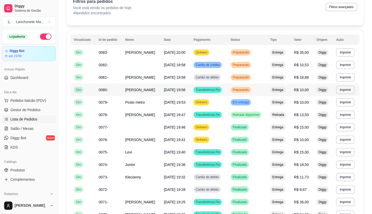
click at [246, 89] on span "Preparando" at bounding box center [241, 90] width 18 height 4
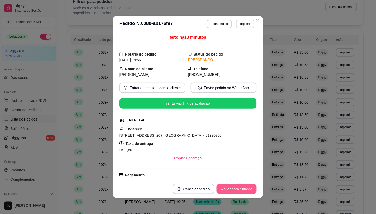
click at [242, 191] on button "Mover para entrega" at bounding box center [237, 189] width 40 height 10
click at [252, 21] on button "Imprimir" at bounding box center [246, 24] width 18 height 8
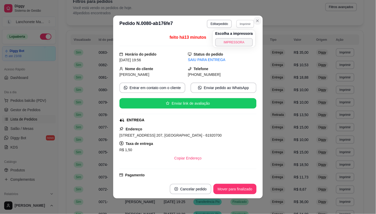
click at [254, 19] on button "Close" at bounding box center [258, 21] width 8 height 8
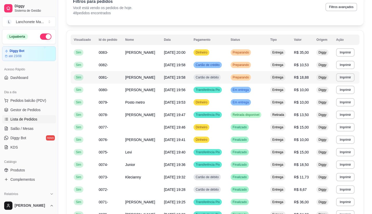
click at [240, 76] on span "Preparando" at bounding box center [241, 77] width 18 height 4
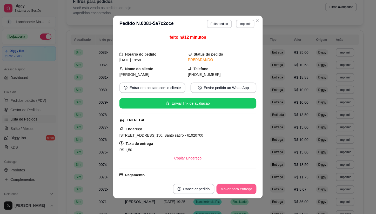
click at [240, 190] on button "Mover para entrega" at bounding box center [237, 189] width 40 height 10
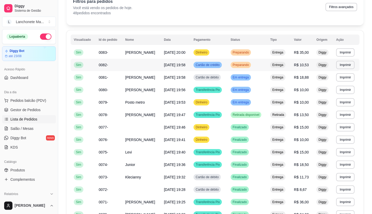
click at [246, 63] on span "Preparando" at bounding box center [241, 65] width 18 height 4
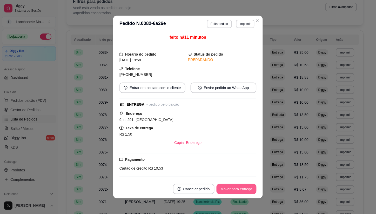
click at [250, 191] on button "Mover para entrega" at bounding box center [237, 189] width 40 height 10
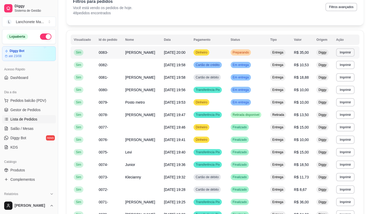
click at [252, 48] on td "Preparando" at bounding box center [248, 52] width 40 height 12
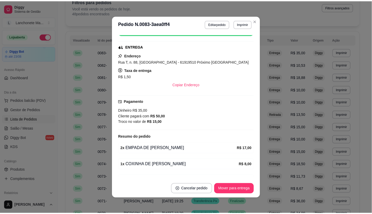
scroll to position [74, 0]
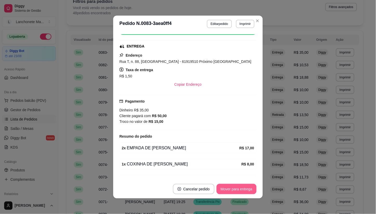
click at [238, 186] on button "Mover para entrega" at bounding box center [237, 189] width 40 height 10
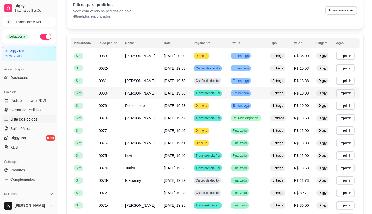
scroll to position [29, 0]
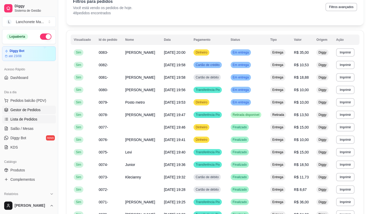
click at [27, 108] on span "Gestor de Pedidos" at bounding box center [25, 109] width 30 height 5
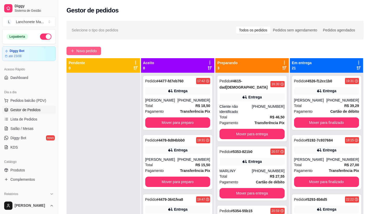
click at [87, 52] on span "Novo pedido" at bounding box center [86, 51] width 21 height 6
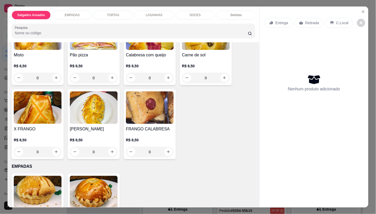
scroll to position [58, 0]
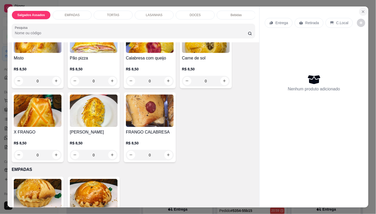
click at [362, 10] on icon "Close" at bounding box center [364, 12] width 4 height 4
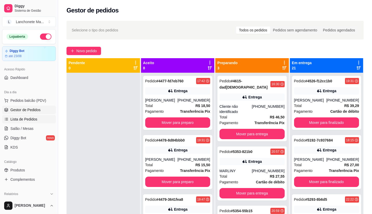
click at [27, 116] on link "Lista de Pedidos" at bounding box center [29, 119] width 54 height 8
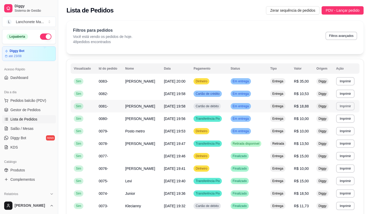
click at [342, 107] on button "Imprimir" at bounding box center [345, 106] width 18 height 8
click at [337, 123] on button "IMPRESSORA" at bounding box center [337, 124] width 38 height 8
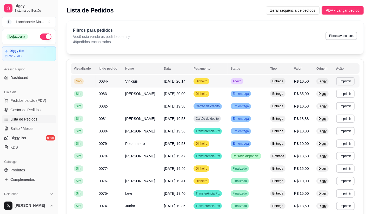
click at [240, 82] on span "Aceito" at bounding box center [237, 81] width 11 height 4
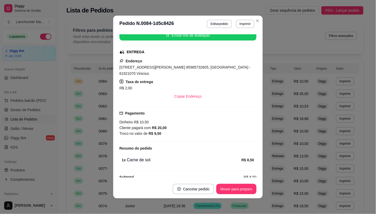
scroll to position [70, 0]
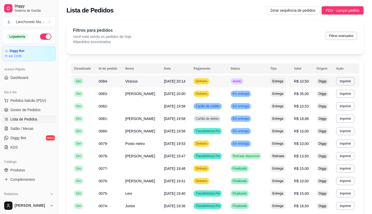
click at [243, 81] on span "Aceito" at bounding box center [237, 81] width 11 height 4
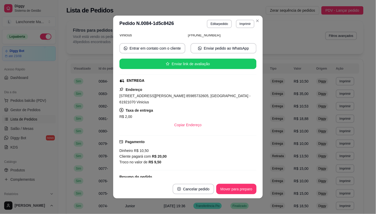
scroll to position [42, 0]
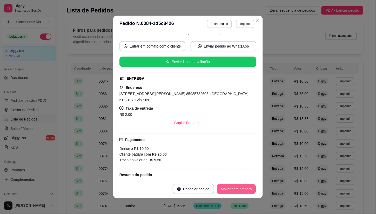
click at [233, 184] on button "Mover para preparo" at bounding box center [236, 189] width 39 height 10
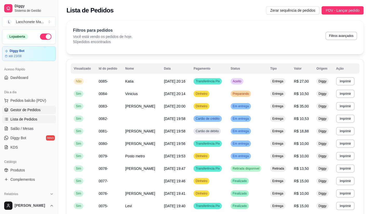
click at [24, 107] on link "Gestor de Pedidos" at bounding box center [29, 110] width 54 height 8
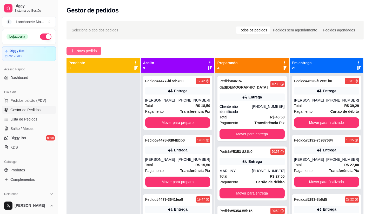
click at [92, 48] on button "Novo pedido" at bounding box center [84, 51] width 35 height 8
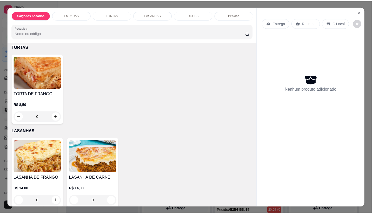
scroll to position [289, 0]
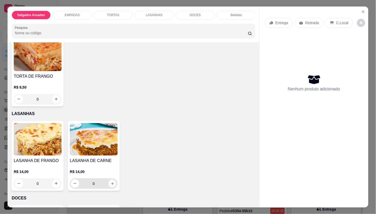
click at [111, 185] on icon "increase-product-quantity" at bounding box center [113, 184] width 4 height 4
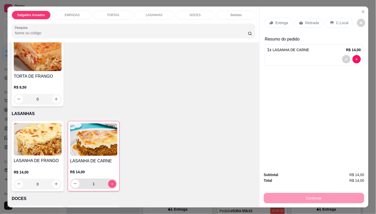
click at [111, 185] on icon "increase-product-quantity" at bounding box center [112, 184] width 4 height 4
type input "2"
click at [56, 185] on icon "increase-product-quantity" at bounding box center [56, 184] width 4 height 4
type input "1"
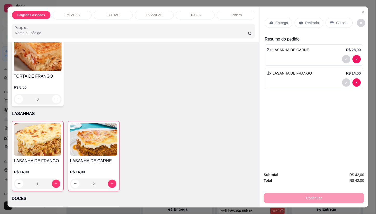
click at [282, 18] on div "Entrega" at bounding box center [279, 23] width 28 height 10
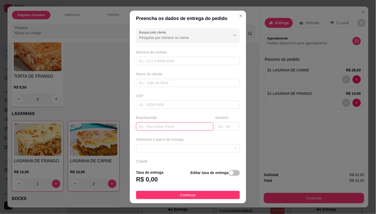
click at [142, 127] on input "text" at bounding box center [174, 126] width 77 height 8
type input "115a"
click at [216, 128] on input "text" at bounding box center [228, 126] width 24 height 8
click at [189, 148] on span at bounding box center [188, 149] width 98 height 8
type input "155"
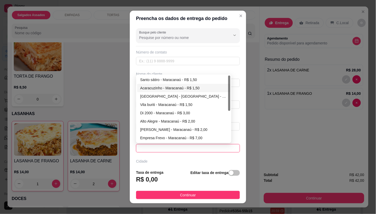
click at [154, 89] on div "Acaracuzinho - Maracanaú - R$ 1,50" at bounding box center [183, 88] width 87 height 6
type input "Maracanaú"
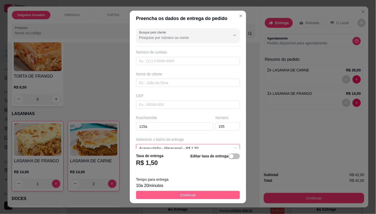
click at [187, 194] on span "Continuar" at bounding box center [188, 195] width 16 height 6
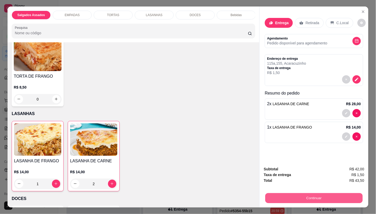
click at [278, 198] on button "Continuar" at bounding box center [314, 198] width 97 height 10
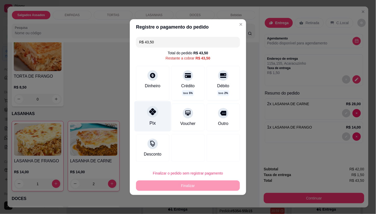
click at [149, 105] on div "Pix" at bounding box center [153, 116] width 37 height 30
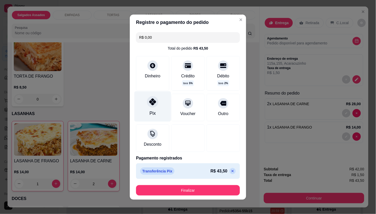
type input "R$ 0,00"
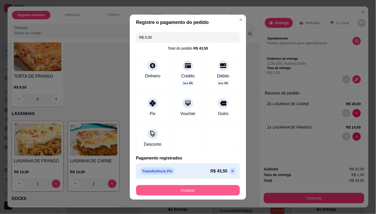
click at [171, 186] on button "Finalizar" at bounding box center [188, 190] width 104 height 10
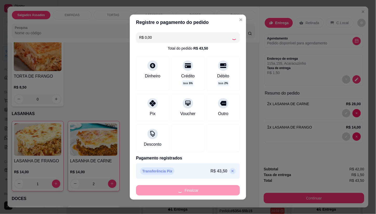
type input "0"
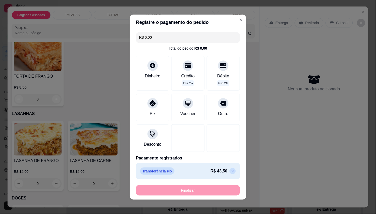
type input "-R$ 43,50"
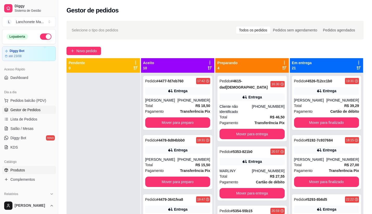
click at [22, 168] on span "Produtos" at bounding box center [17, 170] width 15 height 5
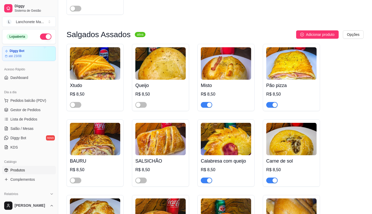
scroll to position [144, 0]
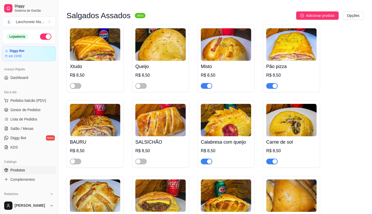
click at [208, 85] on div "button" at bounding box center [209, 86] width 5 height 5
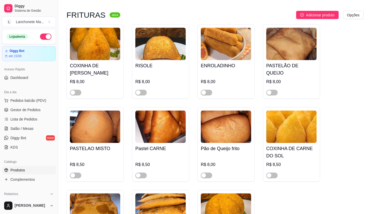
scroll to position [809, 0]
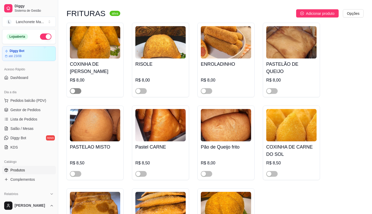
click at [80, 88] on span "button" at bounding box center [75, 91] width 11 height 6
click at [139, 88] on span "button" at bounding box center [140, 91] width 11 height 6
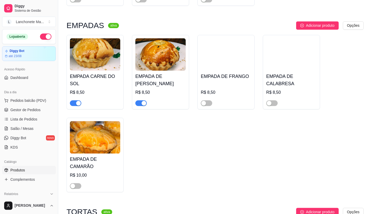
scroll to position [1069, 0]
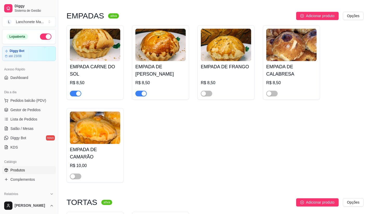
click at [79, 91] on div "button" at bounding box center [78, 93] width 5 height 5
click at [75, 174] on span "button" at bounding box center [75, 177] width 11 height 6
click at [272, 91] on span "button" at bounding box center [271, 94] width 11 height 6
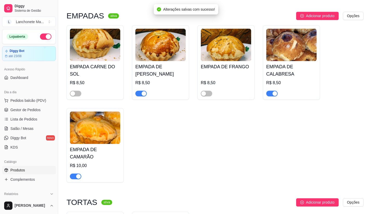
click at [145, 91] on div "button" at bounding box center [144, 93] width 5 height 5
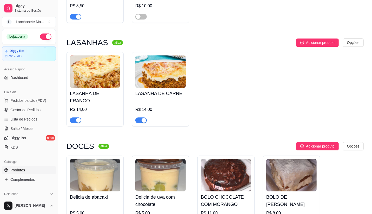
scroll to position [1329, 0]
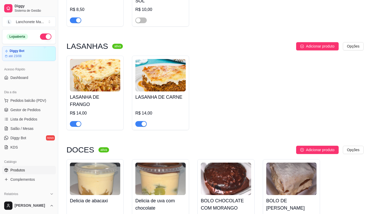
click at [76, 122] on div "button" at bounding box center [78, 124] width 5 height 5
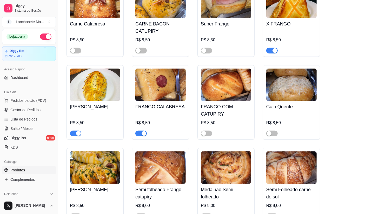
scroll to position [404, 0]
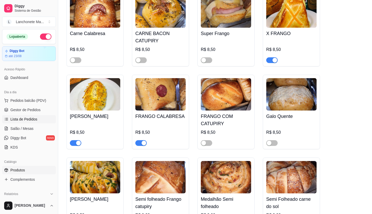
click at [30, 120] on span "Lista de Pedidos" at bounding box center [23, 119] width 27 height 5
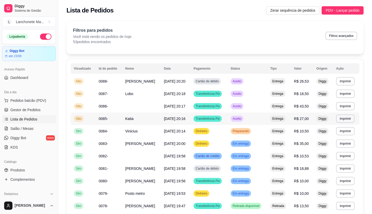
scroll to position [29, 0]
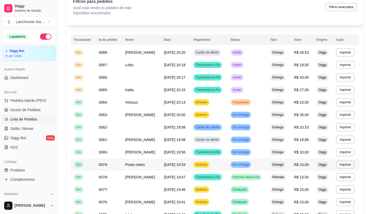
click at [245, 165] on span "Em entrega" at bounding box center [241, 165] width 18 height 4
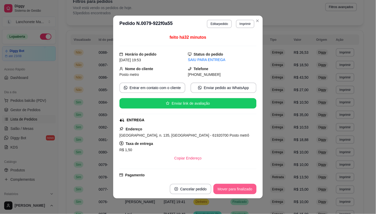
click at [237, 188] on button "Mover para finalizado" at bounding box center [235, 189] width 43 height 10
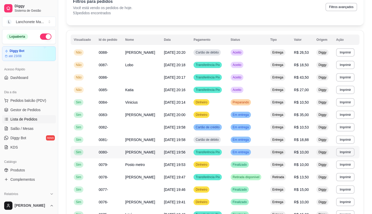
click at [249, 148] on td "Em entrega" at bounding box center [248, 152] width 40 height 12
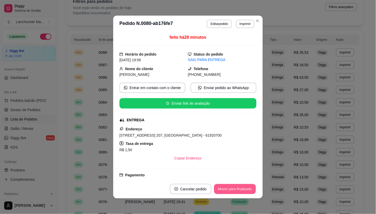
click at [234, 191] on button "Mover para finalizado" at bounding box center [235, 189] width 42 height 10
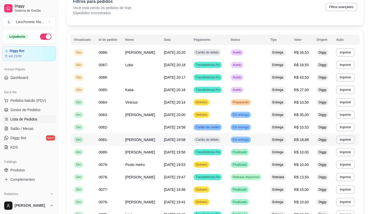
click at [243, 142] on div "Em entrega" at bounding box center [241, 140] width 20 height 6
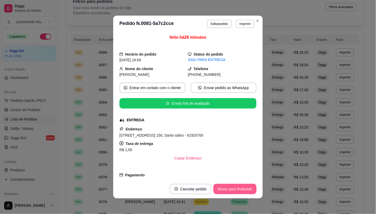
click at [232, 189] on button "Mover para finalizado" at bounding box center [235, 189] width 43 height 10
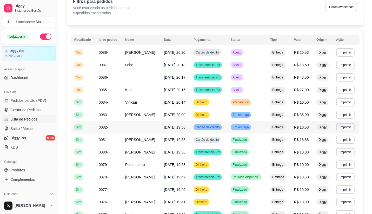
click at [249, 129] on span "Em entrega" at bounding box center [241, 127] width 18 height 4
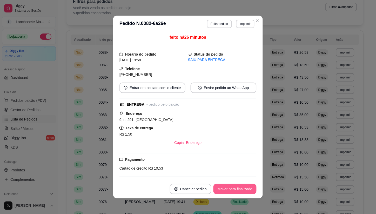
click at [243, 189] on button "Mover para finalizado" at bounding box center [235, 189] width 43 height 10
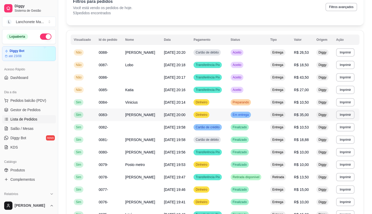
click at [247, 112] on div "Em entrega" at bounding box center [241, 115] width 20 height 6
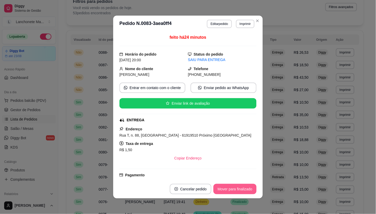
click at [242, 188] on button "Mover para finalizado" at bounding box center [235, 189] width 43 height 10
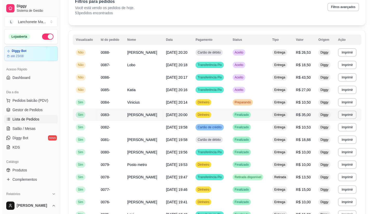
scroll to position [0, 0]
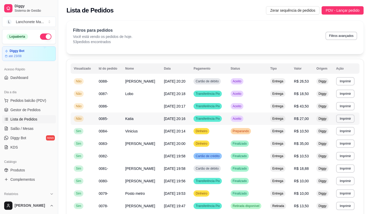
click at [243, 120] on span "Aceito" at bounding box center [237, 119] width 11 height 4
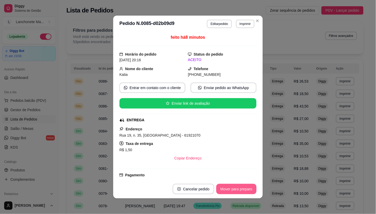
click at [245, 187] on button "Mover para preparo" at bounding box center [237, 189] width 40 height 10
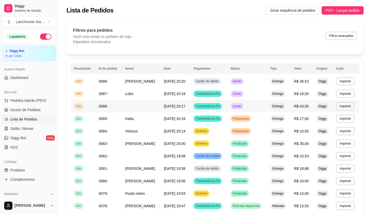
click at [243, 105] on span "Aceito" at bounding box center [237, 106] width 11 height 4
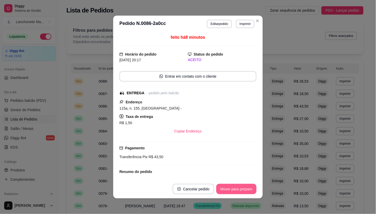
click at [240, 191] on button "Mover para preparo" at bounding box center [237, 189] width 40 height 10
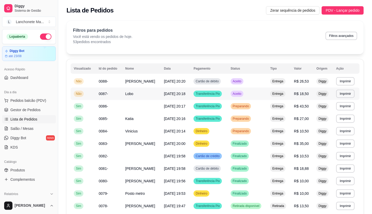
click at [239, 93] on span "Aceito" at bounding box center [237, 94] width 11 height 4
click at [250, 129] on span "Preparando" at bounding box center [241, 131] width 18 height 4
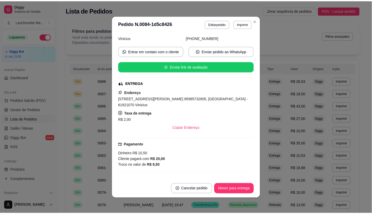
scroll to position [58, 0]
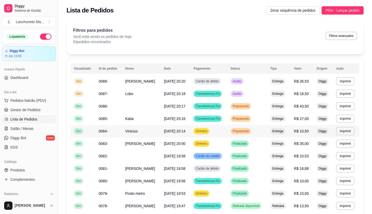
click at [245, 131] on span "Preparando" at bounding box center [241, 131] width 18 height 4
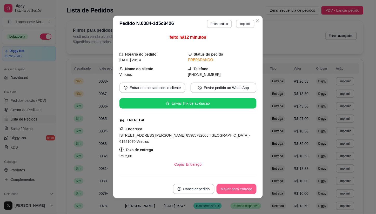
click at [242, 190] on button "Mover para entrega" at bounding box center [237, 189] width 40 height 10
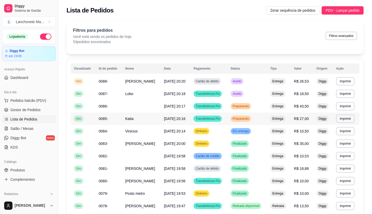
click at [249, 117] on span "Preparando" at bounding box center [241, 119] width 18 height 4
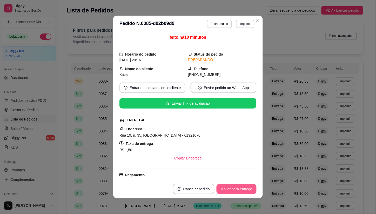
click at [236, 188] on button "Mover para entrega" at bounding box center [237, 189] width 40 height 10
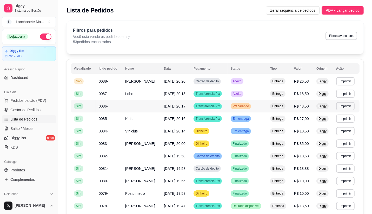
click at [243, 102] on td "Preparando" at bounding box center [248, 106] width 40 height 12
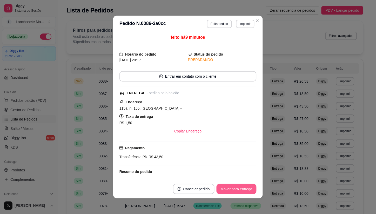
click at [234, 185] on button "Mover para entrega" at bounding box center [237, 189] width 40 height 10
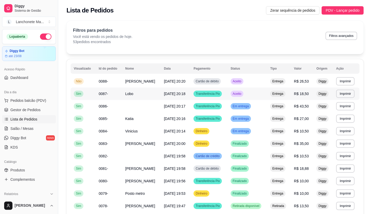
click at [241, 94] on span "Aceito" at bounding box center [237, 94] width 11 height 4
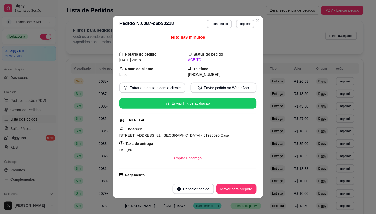
click at [231, 184] on footer "Cancelar pedido Mover para preparo" at bounding box center [188, 189] width 150 height 19
click at [232, 187] on button "Mover para preparo" at bounding box center [237, 189] width 40 height 10
click at [232, 187] on button "Mover para entrega" at bounding box center [237, 189] width 40 height 10
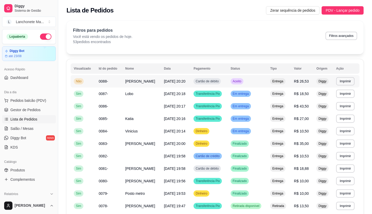
click at [250, 79] on td "Aceito" at bounding box center [248, 81] width 40 height 12
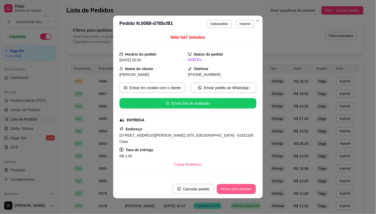
click at [237, 186] on button "Mover para preparo" at bounding box center [236, 189] width 39 height 10
click at [237, 186] on button "Mover para entrega" at bounding box center [237, 189] width 40 height 10
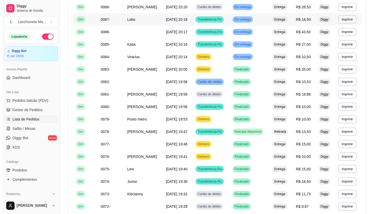
scroll to position [87, 0]
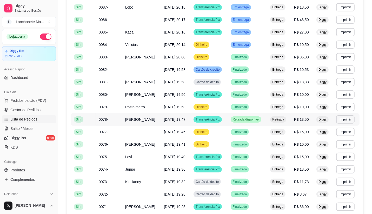
click at [262, 116] on td "Retirada disponível" at bounding box center [248, 119] width 40 height 12
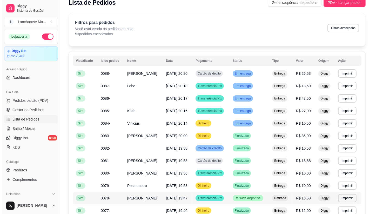
scroll to position [0, 0]
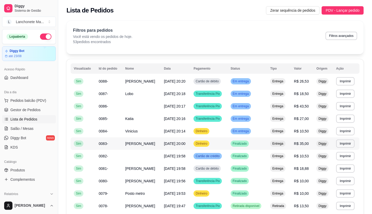
click at [246, 140] on td "Finalizado" at bounding box center [248, 144] width 40 height 12
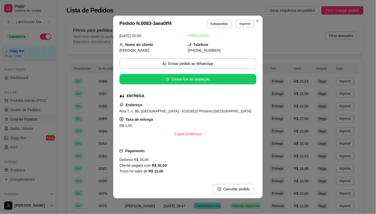
scroll to position [29, 0]
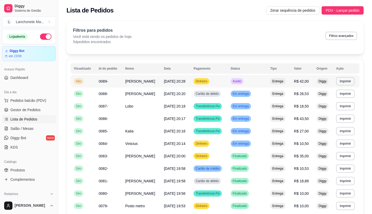
click at [227, 81] on td "Dinheiro" at bounding box center [209, 81] width 37 height 12
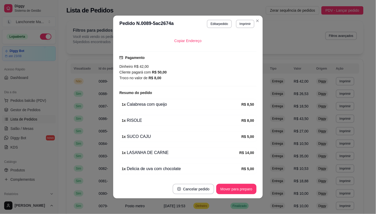
scroll to position [135, 0]
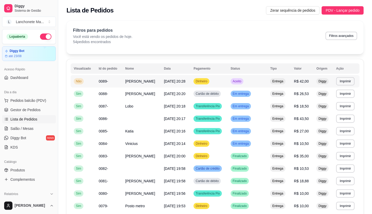
click at [244, 84] on div "Aceito" at bounding box center [237, 81] width 13 height 6
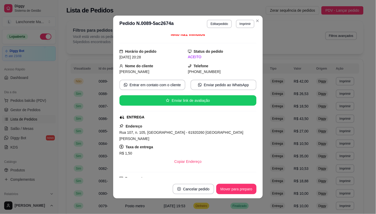
scroll to position [0, 0]
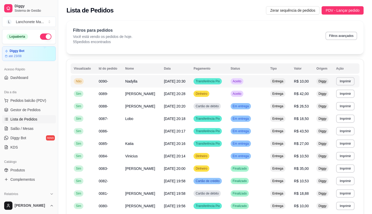
click at [248, 81] on td "Aceito" at bounding box center [248, 81] width 40 height 12
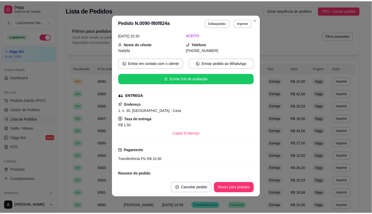
scroll to position [29, 0]
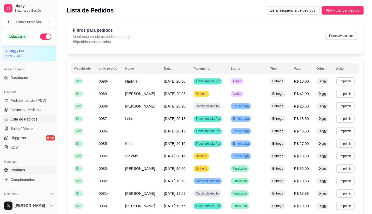
click at [23, 169] on span "Produtos" at bounding box center [17, 170] width 15 height 5
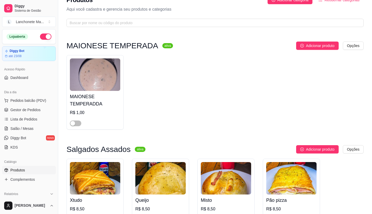
scroll to position [29, 0]
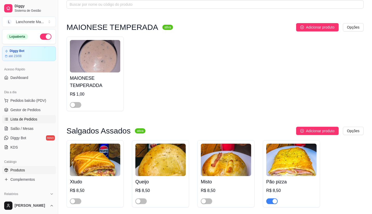
click at [29, 116] on link "Lista de Pedidos" at bounding box center [29, 119] width 54 height 8
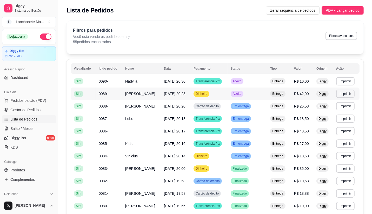
click at [237, 95] on span "Aceito" at bounding box center [237, 94] width 11 height 4
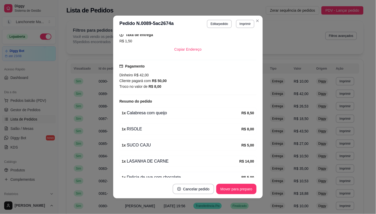
scroll to position [115, 0]
click at [228, 188] on button "Mover para preparo" at bounding box center [236, 189] width 39 height 10
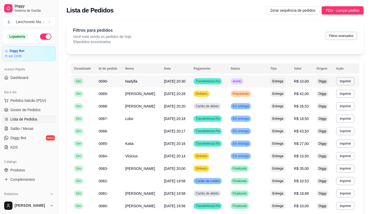
click at [247, 78] on td "Aceito" at bounding box center [248, 81] width 40 height 12
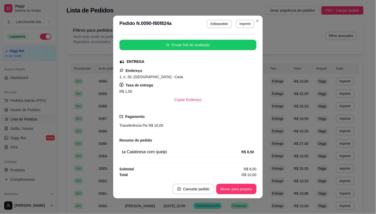
scroll to position [1, 0]
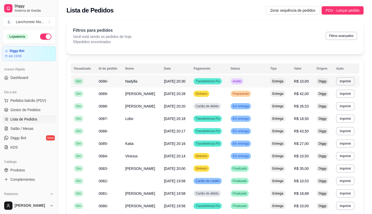
click at [239, 81] on span "Aceito" at bounding box center [237, 81] width 11 height 4
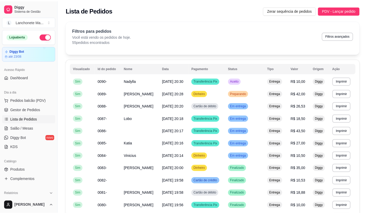
scroll to position [59, 0]
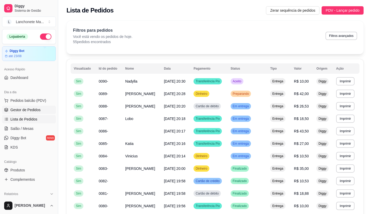
click at [27, 112] on span "Gestor de Pedidos" at bounding box center [25, 109] width 30 height 5
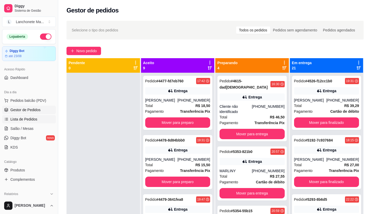
click at [25, 123] on link "Lista de Pedidos" at bounding box center [29, 119] width 54 height 8
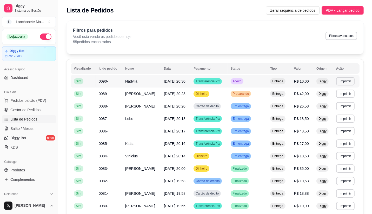
click at [243, 80] on span "Aceito" at bounding box center [237, 81] width 11 height 4
click at [245, 79] on td "Aceito" at bounding box center [248, 81] width 40 height 12
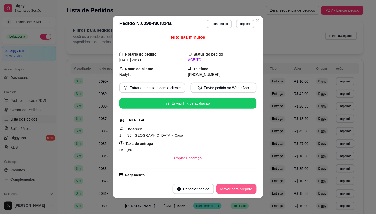
click at [241, 190] on button "Mover para preparo" at bounding box center [237, 189] width 40 height 10
click at [259, 16] on header "**********" at bounding box center [188, 24] width 150 height 17
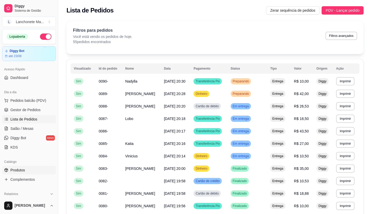
click at [17, 173] on link "Produtos" at bounding box center [29, 170] width 54 height 8
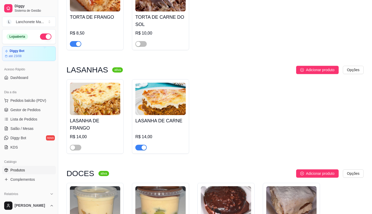
scroll to position [1315, 0]
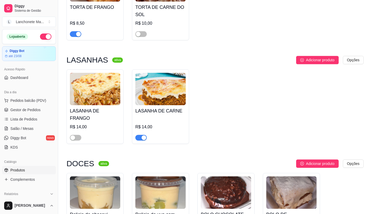
click at [142, 135] on div "button" at bounding box center [144, 137] width 5 height 5
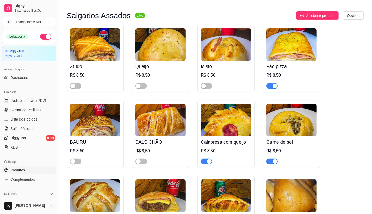
scroll to position [115, 0]
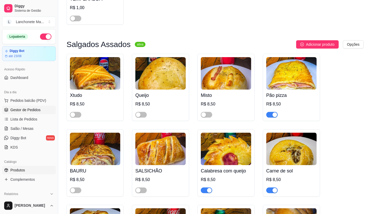
click at [17, 107] on span "Gestor de Pedidos" at bounding box center [25, 109] width 30 height 5
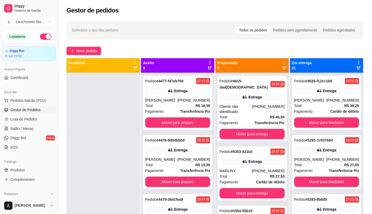
drag, startPoint x: 56, startPoint y: 62, endPoint x: 56, endPoint y: 50, distance: 11.7
click at [55, 56] on div "Diggy Sistema de Gestão L Lanchonete Ma ... Loja aberta Diggy Bot até 23/08 Ace…" at bounding box center [29, 107] width 58 height 214
click at [56, 46] on button "Toggle Sidebar" at bounding box center [58, 107] width 4 height 214
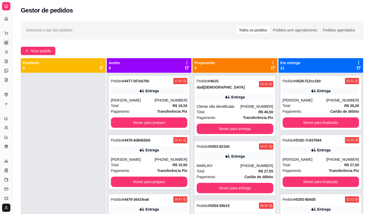
drag, startPoint x: 12, startPoint y: 59, endPoint x: 22, endPoint y: 63, distance: 10.5
click at [22, 63] on div "Diggy Sistema de Gestão L Lanchonete Ma ... Loja aberta Diggy Bot até 23/08 Ace…" at bounding box center [186, 147] width 372 height 294
click at [11, 56] on button "Toggle Sidebar" at bounding box center [12, 107] width 4 height 214
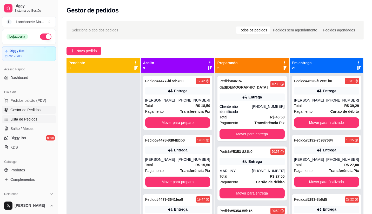
click at [25, 122] on link "Lista de Pedidos" at bounding box center [29, 119] width 54 height 8
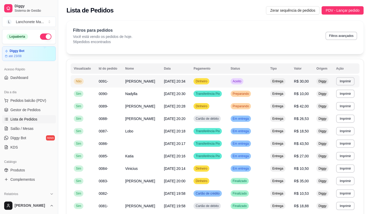
click at [224, 81] on td "Dinheiro" at bounding box center [209, 81] width 37 height 12
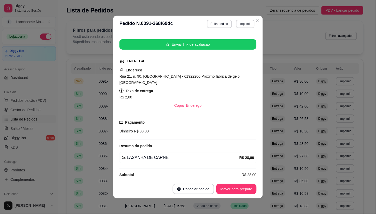
scroll to position [1, 0]
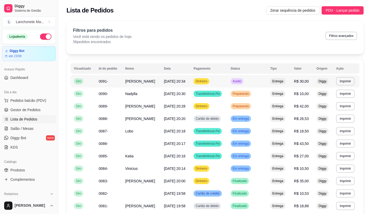
click at [246, 79] on td "Aceito" at bounding box center [248, 81] width 40 height 12
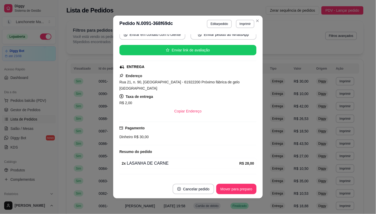
scroll to position [59, 0]
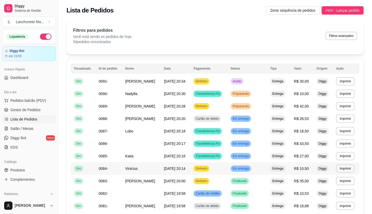
click at [238, 168] on span "Em entrega" at bounding box center [241, 169] width 18 height 4
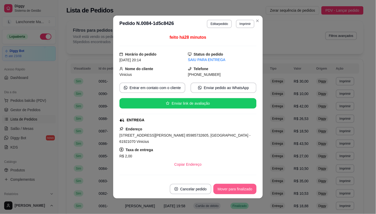
click at [246, 191] on button "Mover para finalizado" at bounding box center [235, 189] width 43 height 10
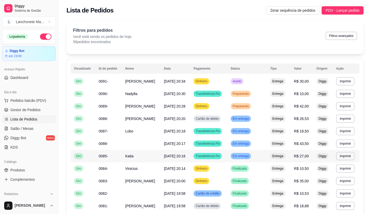
click at [248, 158] on span "Em entrega" at bounding box center [241, 156] width 18 height 4
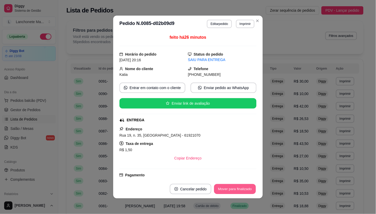
click at [240, 191] on button "Mover para finalizado" at bounding box center [235, 189] width 42 height 10
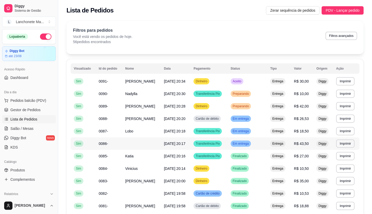
click at [249, 142] on span "Em entrega" at bounding box center [241, 144] width 18 height 4
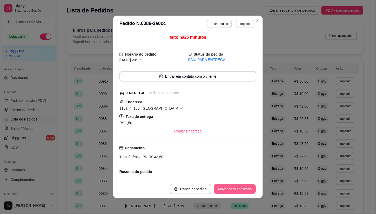
click at [245, 192] on button "Mover para finalizado" at bounding box center [235, 189] width 42 height 10
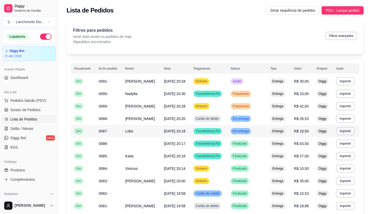
click at [243, 126] on td "Em entrega" at bounding box center [248, 131] width 40 height 12
click at [250, 126] on td "Em entrega" at bounding box center [248, 131] width 40 height 12
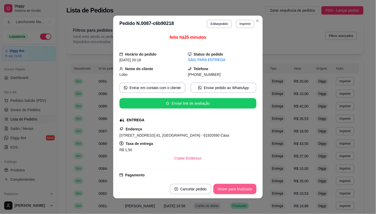
click at [238, 189] on button "Mover para finalizado" at bounding box center [235, 189] width 43 height 10
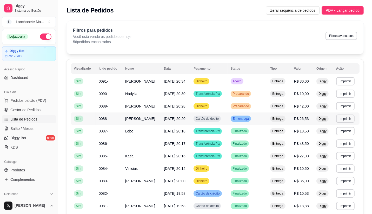
click at [239, 116] on div "Em entrega" at bounding box center [241, 119] width 20 height 6
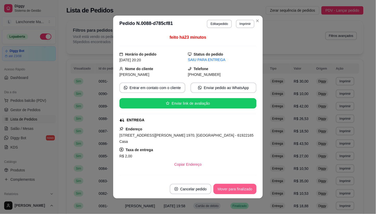
click at [239, 189] on button "Mover para finalizado" at bounding box center [235, 189] width 43 height 10
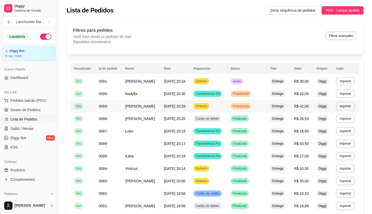
click at [247, 105] on span "Preparando" at bounding box center [241, 106] width 18 height 4
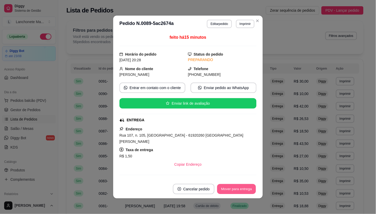
click at [239, 190] on button "Mover para entrega" at bounding box center [236, 189] width 39 height 10
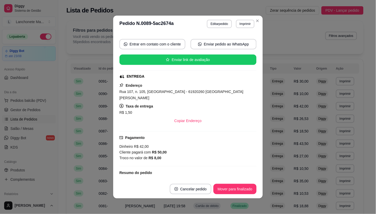
scroll to position [58, 0]
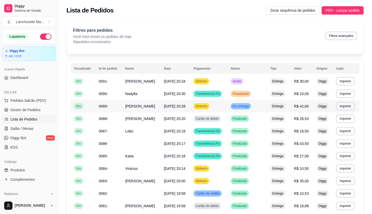
click at [241, 103] on td "Em entrega" at bounding box center [248, 106] width 40 height 12
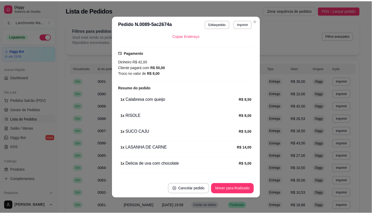
scroll to position [135, 0]
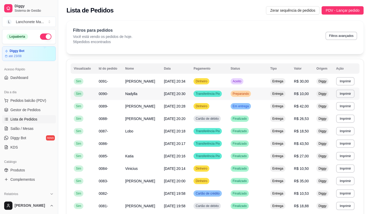
click at [247, 92] on span "Preparando" at bounding box center [241, 94] width 18 height 4
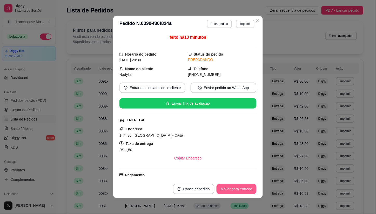
click at [239, 191] on button "Mover para entrega" at bounding box center [237, 189] width 40 height 10
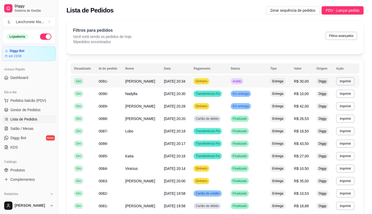
click at [243, 80] on span "Aceito" at bounding box center [237, 81] width 11 height 4
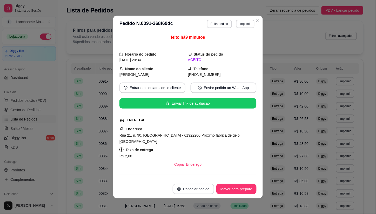
click at [184, 190] on button "Cancelar pedido" at bounding box center [194, 189] width 42 height 10
click at [203, 177] on button "Sim" at bounding box center [206, 176] width 21 height 10
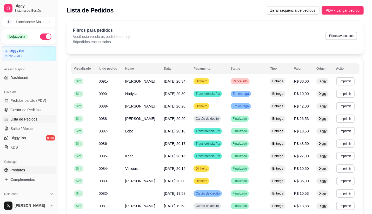
click at [24, 171] on span "Produtos" at bounding box center [17, 170] width 15 height 5
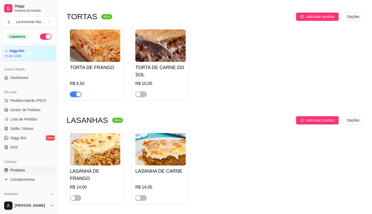
scroll to position [1213, 0]
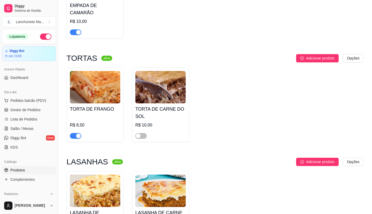
click at [73, 133] on span "button" at bounding box center [75, 136] width 11 height 6
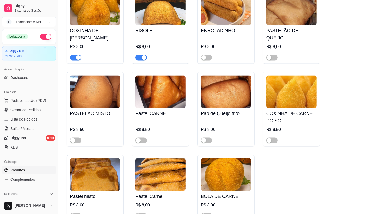
scroll to position [838, 0]
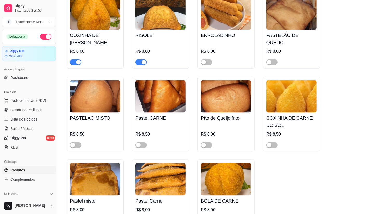
click at [77, 60] on div "button" at bounding box center [78, 62] width 5 height 5
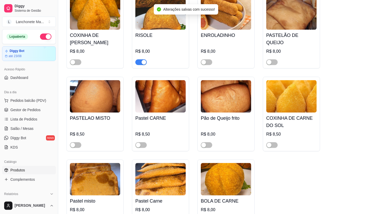
click at [141, 60] on span "button" at bounding box center [140, 63] width 11 height 6
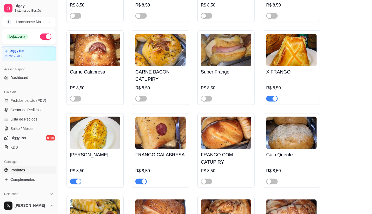
scroll to position [375, 0]
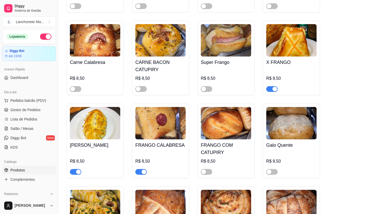
click at [142, 174] on div "button" at bounding box center [144, 172] width 5 height 5
click at [72, 175] on span "button" at bounding box center [75, 172] width 11 height 6
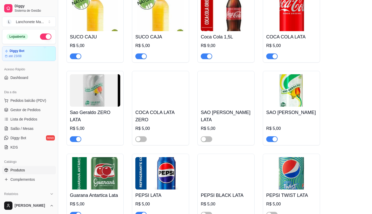
scroll to position [1849, 0]
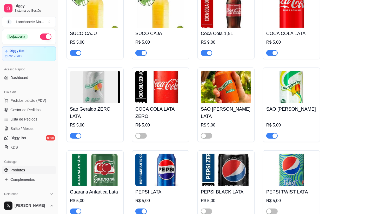
click at [76, 134] on div "button" at bounding box center [78, 136] width 5 height 5
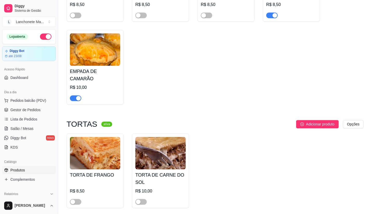
scroll to position [1126, 0]
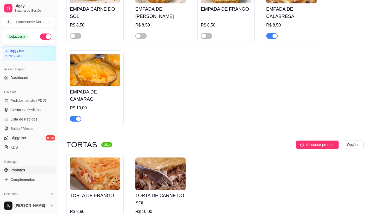
click at [77, 116] on div "button" at bounding box center [78, 118] width 5 height 5
click at [17, 117] on span "Lista de Pedidos" at bounding box center [23, 119] width 27 height 5
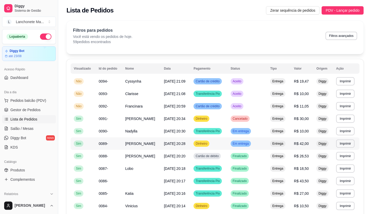
click at [250, 147] on td "Em entrega" at bounding box center [248, 144] width 40 height 12
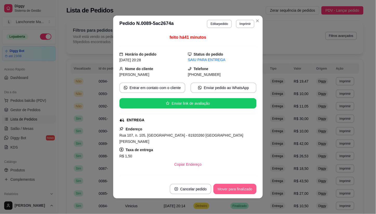
click at [229, 192] on button "Mover para finalizado" at bounding box center [235, 189] width 43 height 10
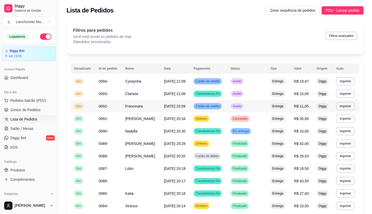
click at [241, 107] on span "Aceito" at bounding box center [237, 106] width 11 height 4
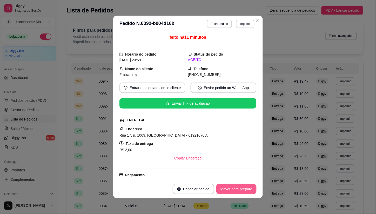
click at [238, 187] on button "Mover para preparo" at bounding box center [237, 189] width 40 height 10
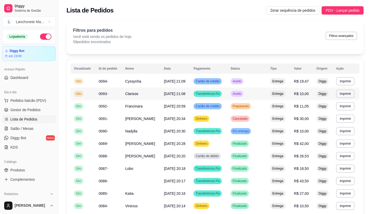
click at [241, 92] on span "Aceito" at bounding box center [237, 94] width 11 height 4
click at [243, 77] on td "Aceito" at bounding box center [248, 81] width 40 height 12
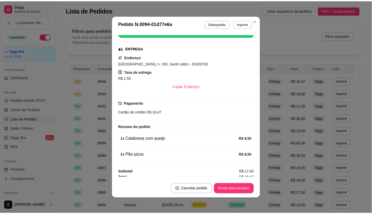
scroll to position [75, 0]
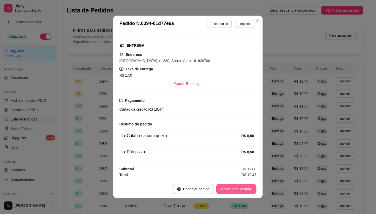
click at [250, 191] on button "Mover para preparo" at bounding box center [237, 189] width 40 height 10
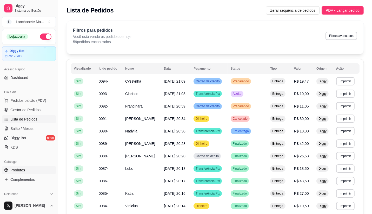
click at [23, 168] on span "Produtos" at bounding box center [17, 170] width 15 height 5
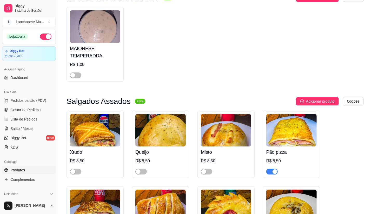
scroll to position [58, 0]
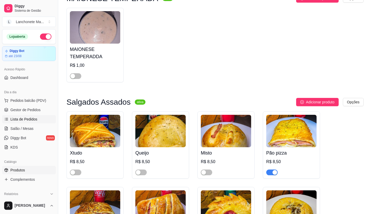
click at [27, 115] on link "Lista de Pedidos" at bounding box center [29, 119] width 54 height 8
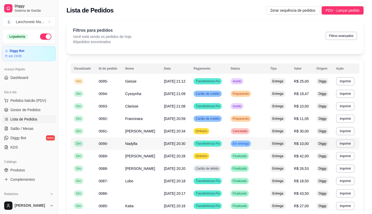
click at [245, 144] on span "Em entrega" at bounding box center [241, 144] width 18 height 4
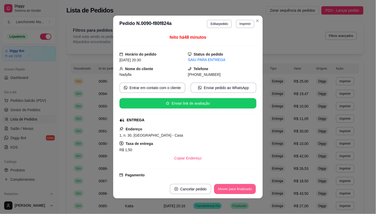
click at [237, 188] on button "Mover para finalizado" at bounding box center [235, 189] width 42 height 10
click at [237, 188] on div "Mover para finalizado" at bounding box center [231, 189] width 50 height 10
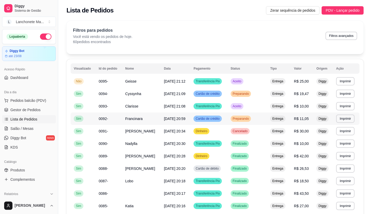
click at [247, 118] on span "Preparando" at bounding box center [241, 119] width 18 height 4
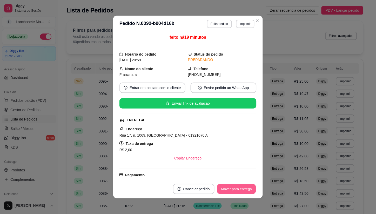
click at [245, 186] on button "Mover para entrega" at bounding box center [236, 189] width 39 height 10
click at [245, 187] on div "Mover para entrega" at bounding box center [237, 189] width 40 height 10
click at [245, 187] on button "Mover para finalizado" at bounding box center [235, 189] width 42 height 10
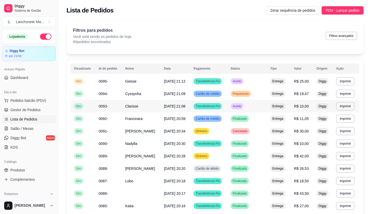
click at [247, 106] on td "Aceito" at bounding box center [248, 106] width 40 height 12
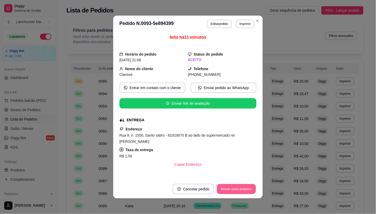
click at [245, 191] on button "Mover para preparo" at bounding box center [236, 189] width 39 height 10
click at [245, 191] on div "Mover para preparo" at bounding box center [237, 189] width 40 height 10
click at [245, 191] on div "Mover para entrega" at bounding box center [237, 189] width 40 height 10
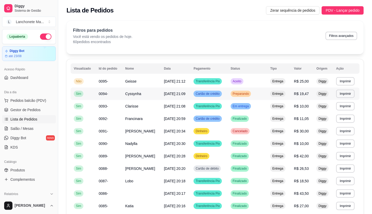
click at [250, 93] on span "Preparando" at bounding box center [241, 94] width 18 height 4
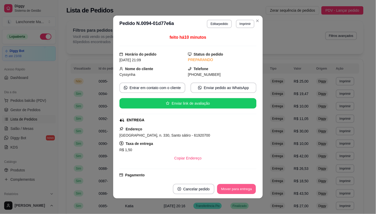
click at [244, 188] on button "Mover para entrega" at bounding box center [236, 189] width 39 height 10
click at [244, 188] on div "Mover para entrega" at bounding box center [233, 189] width 47 height 10
click at [244, 188] on button "Mover para finalizado" at bounding box center [235, 189] width 43 height 10
click at [244, 188] on div "Mover para finalizado" at bounding box center [235, 189] width 43 height 10
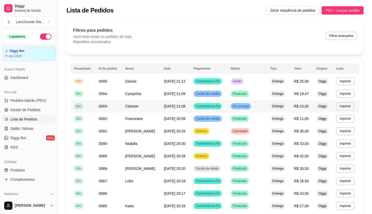
click at [247, 103] on div "Em entrega" at bounding box center [241, 106] width 20 height 6
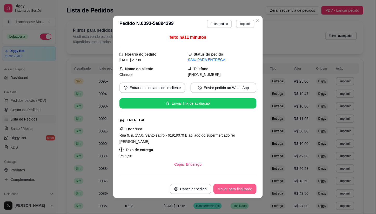
click at [235, 193] on button "Mover para finalizado" at bounding box center [235, 189] width 43 height 10
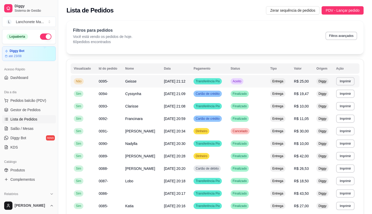
click at [246, 80] on td "Aceito" at bounding box center [248, 81] width 40 height 12
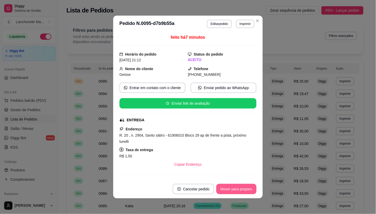
click at [244, 190] on button "Mover para preparo" at bounding box center [237, 189] width 40 height 10
click at [233, 185] on button "Mover para entrega" at bounding box center [237, 189] width 40 height 10
click at [234, 188] on button "Mover para finalizado" at bounding box center [235, 189] width 42 height 10
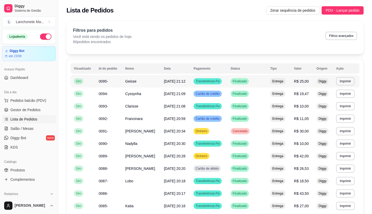
click at [161, 86] on td "[DATE] 21:12" at bounding box center [176, 81] width 30 height 12
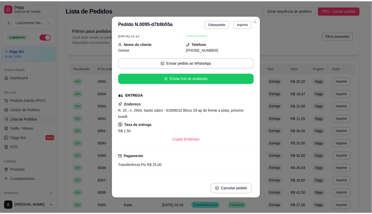
scroll to position [29, 0]
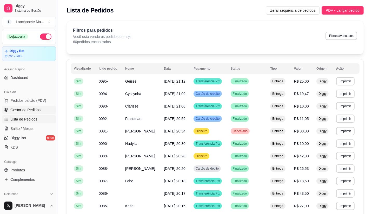
click at [25, 109] on span "Gestor de Pedidos" at bounding box center [25, 109] width 30 height 5
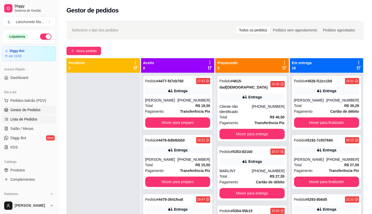
click at [16, 121] on span "Lista de Pedidos" at bounding box center [23, 119] width 27 height 5
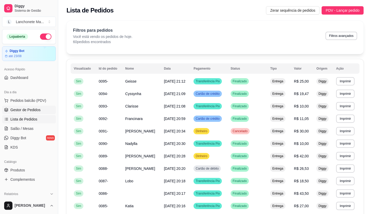
click at [32, 109] on span "Gestor de Pedidos" at bounding box center [25, 109] width 30 height 5
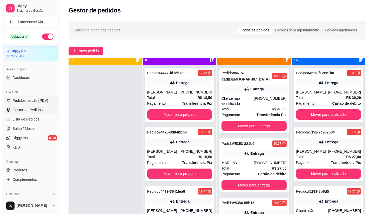
scroll to position [14, 0]
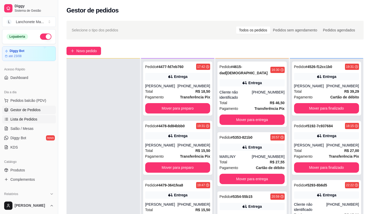
click at [32, 115] on link "Lista de Pedidos" at bounding box center [29, 119] width 54 height 8
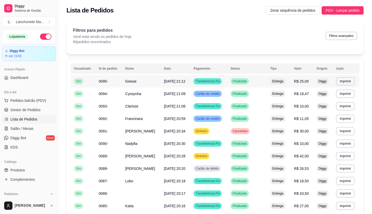
click at [237, 84] on div "Finalizado" at bounding box center [240, 81] width 18 height 6
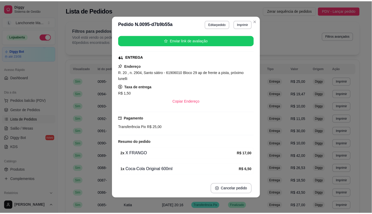
scroll to position [69, 0]
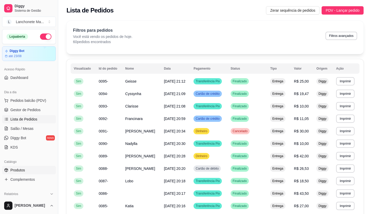
click at [25, 171] on span "Produtos" at bounding box center [17, 170] width 15 height 5
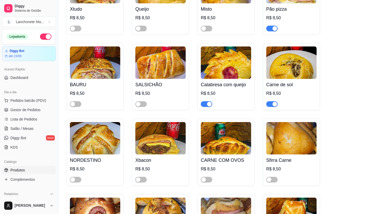
scroll to position [202, 0]
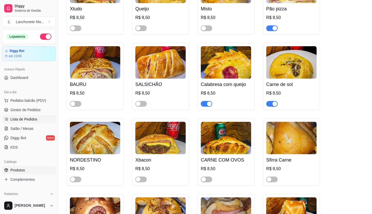
click at [25, 121] on span "Lista de Pedidos" at bounding box center [23, 119] width 27 height 5
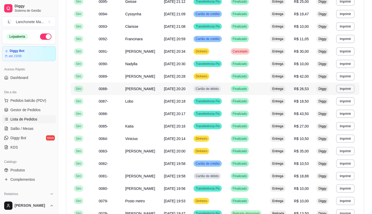
scroll to position [87, 0]
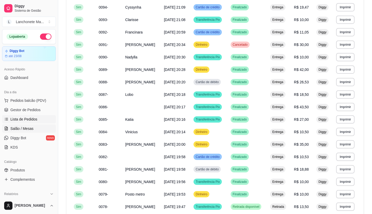
click at [11, 127] on span "Salão / Mesas" at bounding box center [21, 128] width 23 height 5
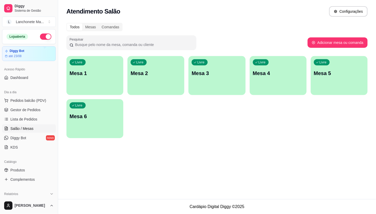
click at [24, 105] on ul "Pedidos balcão (PDV) Gestor de Pedidos Lista de Pedidos Salão / Mesas Diggy Bot…" at bounding box center [29, 123] width 54 height 55
click at [25, 109] on span "Gestor de Pedidos" at bounding box center [25, 109] width 30 height 5
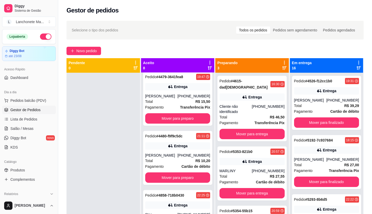
scroll to position [144, 0]
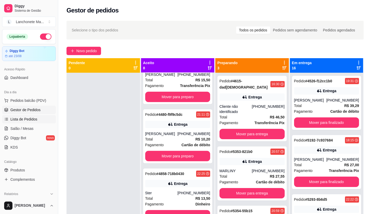
drag, startPoint x: 16, startPoint y: 121, endPoint x: 22, endPoint y: 122, distance: 6.3
click at [16, 120] on span "Lista de Pedidos" at bounding box center [23, 119] width 27 height 5
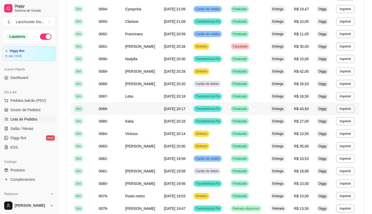
scroll to position [87, 0]
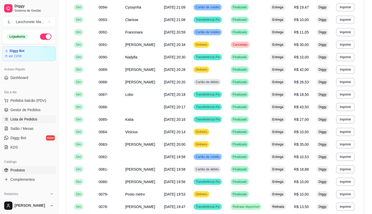
click at [16, 169] on span "Produtos" at bounding box center [17, 170] width 15 height 5
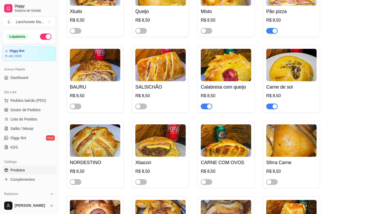
scroll to position [202, 0]
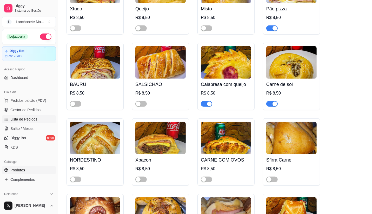
click at [25, 120] on span "Lista de Pedidos" at bounding box center [23, 119] width 27 height 5
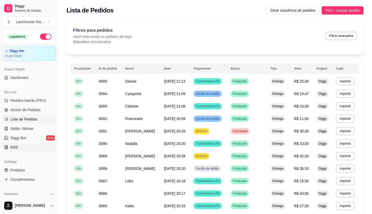
drag, startPoint x: 26, startPoint y: 173, endPoint x: 14, endPoint y: 144, distance: 31.1
click at [26, 173] on link "Produtos" at bounding box center [29, 170] width 54 height 8
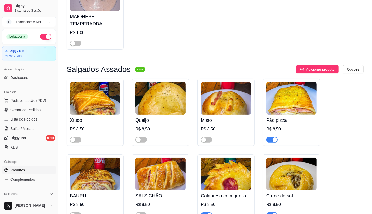
scroll to position [87, 0]
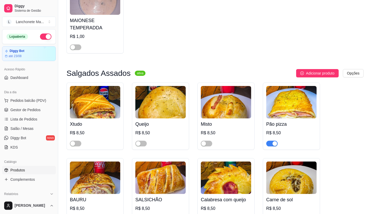
click at [272, 146] on span "button" at bounding box center [271, 144] width 11 height 6
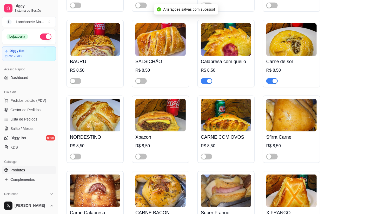
scroll to position [231, 0]
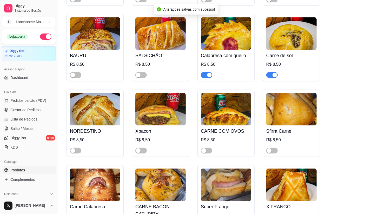
click at [207, 76] on div "button" at bounding box center [209, 75] width 5 height 5
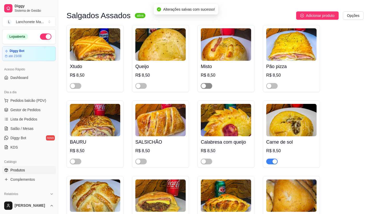
click at [209, 84] on span "button" at bounding box center [206, 86] width 11 height 6
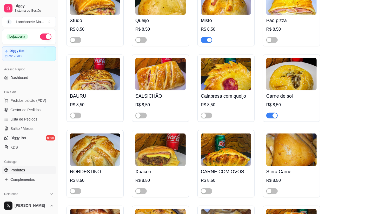
scroll to position [173, 0]
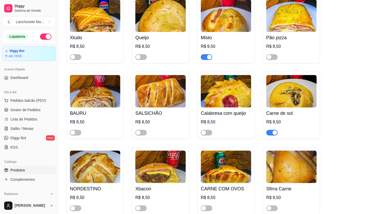
click at [204, 59] on span "button" at bounding box center [206, 57] width 11 height 6
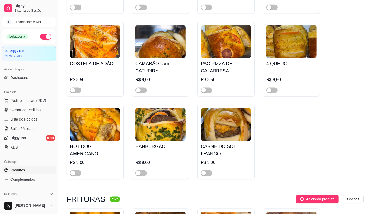
scroll to position [635, 0]
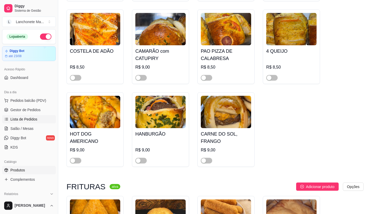
click at [27, 117] on span "Lista de Pedidos" at bounding box center [23, 119] width 27 height 5
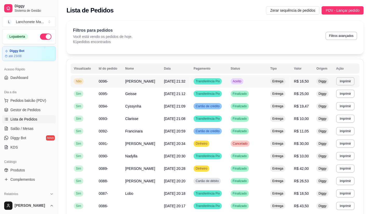
click at [231, 83] on td "Aceito" at bounding box center [248, 81] width 40 height 12
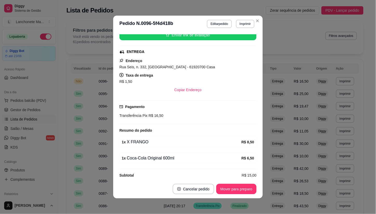
scroll to position [75, 0]
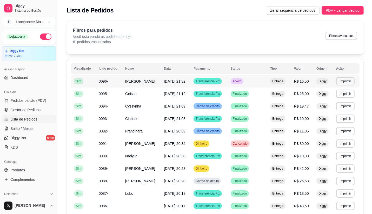
click at [236, 80] on span "Aceito" at bounding box center [237, 81] width 11 height 4
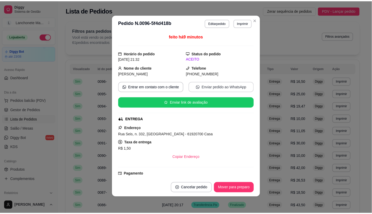
scroll to position [0, 0]
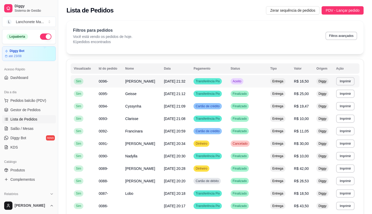
click at [243, 80] on span "Aceito" at bounding box center [237, 81] width 11 height 4
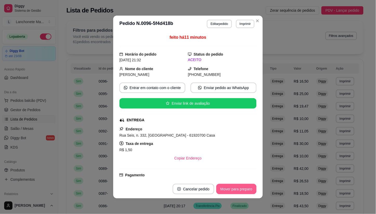
click at [244, 191] on button "Mover para preparo" at bounding box center [237, 189] width 40 height 10
click at [244, 191] on div "Mover para preparo" at bounding box center [233, 189] width 48 height 10
click at [245, 191] on div "Mover para preparo" at bounding box center [233, 189] width 48 height 10
click at [245, 191] on div "Mover para entrega" at bounding box center [233, 189] width 47 height 10
click at [245, 191] on button "Mover para finalizado" at bounding box center [235, 189] width 43 height 10
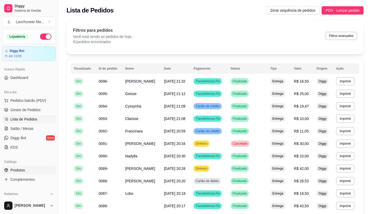
click at [29, 172] on link "Produtos" at bounding box center [29, 170] width 54 height 8
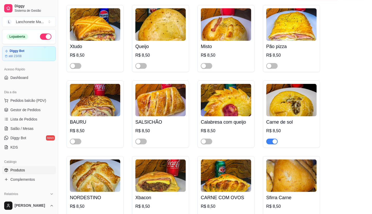
scroll to position [173, 0]
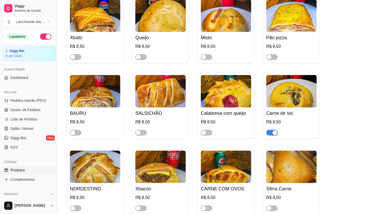
click at [272, 133] on button "button" at bounding box center [271, 133] width 11 height 6
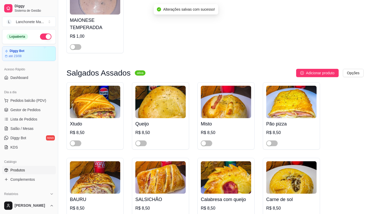
scroll to position [87, 0]
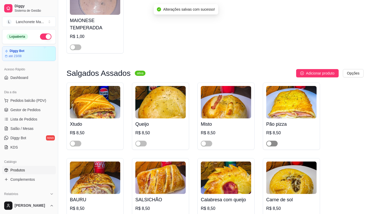
click at [274, 145] on span "button" at bounding box center [271, 144] width 11 height 6
click at [206, 145] on button "button" at bounding box center [206, 144] width 11 height 6
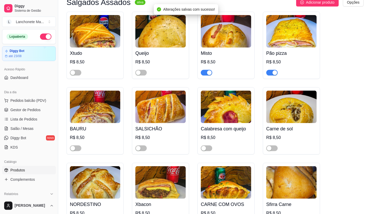
scroll to position [173, 0]
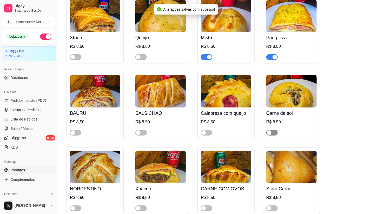
click at [271, 133] on div "button" at bounding box center [269, 133] width 5 height 5
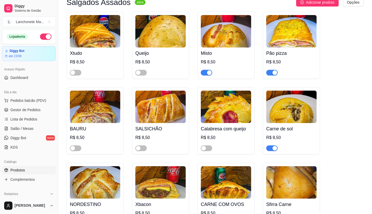
scroll to position [144, 0]
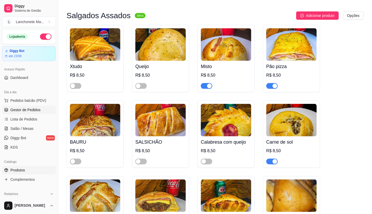
click at [17, 109] on span "Gestor de Pedidos" at bounding box center [25, 109] width 30 height 5
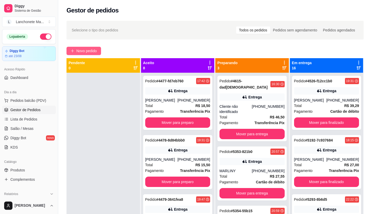
click at [96, 49] on span "Novo pedido" at bounding box center [86, 51] width 21 height 6
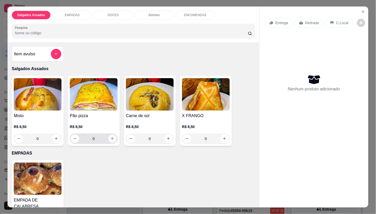
click at [112, 137] on icon "increase-product-quantity" at bounding box center [112, 139] width 4 height 4
type input "1"
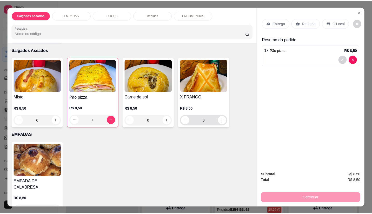
scroll to position [29, 0]
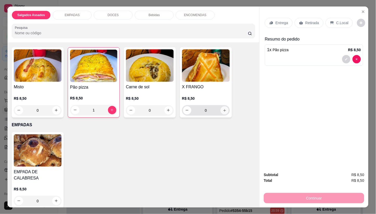
click at [223, 109] on icon "increase-product-quantity" at bounding box center [225, 110] width 4 height 4
type input "1"
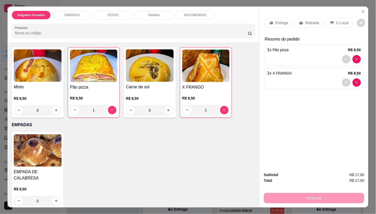
click at [276, 20] on p "Entrega" at bounding box center [282, 22] width 13 height 5
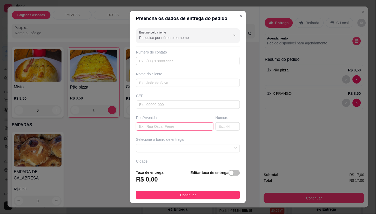
click at [155, 128] on input "text" at bounding box center [174, 126] width 77 height 8
type input "101a"
click at [218, 133] on div "Busque pelo cliente Número de contato Nome do cliente CEP Rua/[GEOGRAPHIC_DATA]…" at bounding box center [188, 95] width 116 height 139
click at [219, 128] on input "text" at bounding box center [228, 126] width 24 height 8
click at [205, 146] on span at bounding box center [188, 149] width 98 height 8
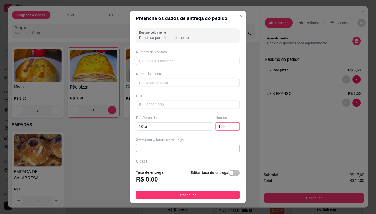
type input "150"
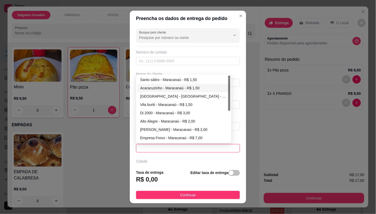
click at [158, 87] on div "Acaracuzinho - Maracanaú - R$ 1,50" at bounding box center [183, 88] width 87 height 6
type input "Maracanaú"
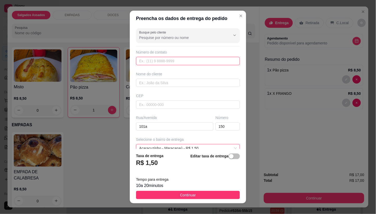
click at [172, 65] on input "text" at bounding box center [188, 61] width 104 height 8
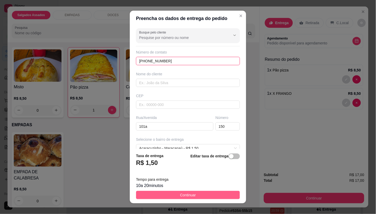
type input "[PHONE_NUMBER]"
click at [171, 192] on button "Continuar" at bounding box center [188, 195] width 104 height 8
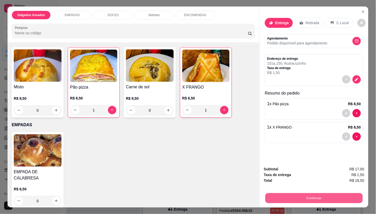
click at [273, 195] on button "Continuar" at bounding box center [314, 198] width 97 height 10
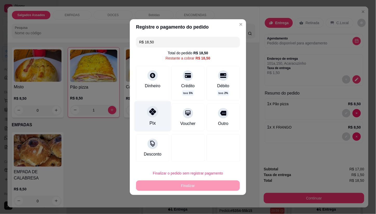
click at [156, 113] on div at bounding box center [152, 111] width 11 height 11
type input "R$ 0,00"
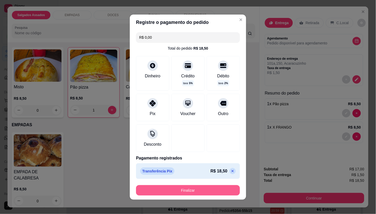
click at [195, 190] on button "Finalizar" at bounding box center [188, 190] width 104 height 10
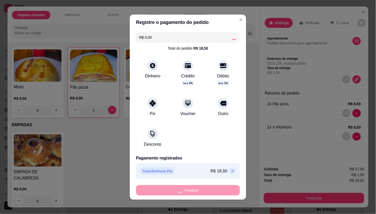
type input "0"
type input "-R$ 18,50"
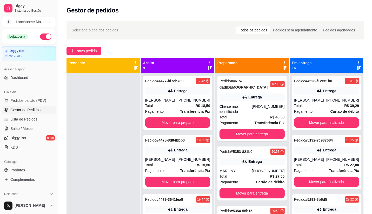
drag, startPoint x: 19, startPoint y: 120, endPoint x: 96, endPoint y: 99, distance: 79.6
click at [19, 120] on span "Lista de Pedidos" at bounding box center [23, 119] width 27 height 5
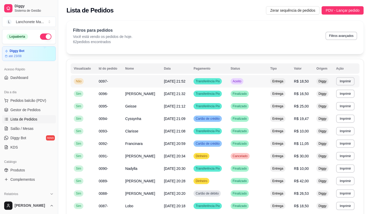
click at [232, 82] on td "Aceito" at bounding box center [248, 81] width 40 height 12
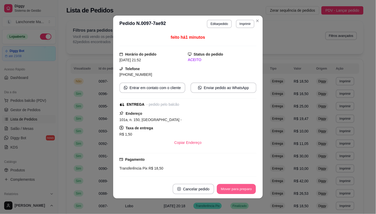
click at [246, 189] on button "Mover para preparo" at bounding box center [236, 189] width 39 height 10
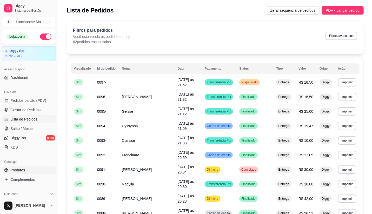
click at [20, 169] on span "Produtos" at bounding box center [17, 170] width 15 height 5
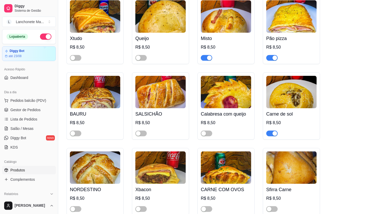
scroll to position [173, 0]
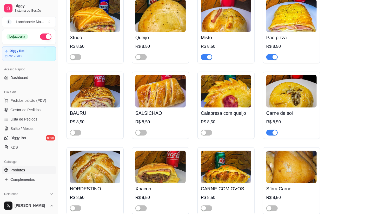
click at [274, 57] on div "button" at bounding box center [275, 57] width 5 height 5
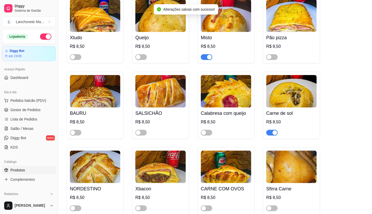
scroll to position [231, 0]
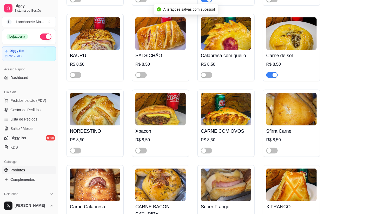
click at [269, 74] on span "button" at bounding box center [271, 75] width 11 height 6
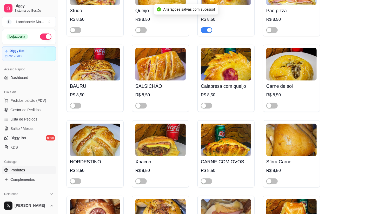
scroll to position [202, 0]
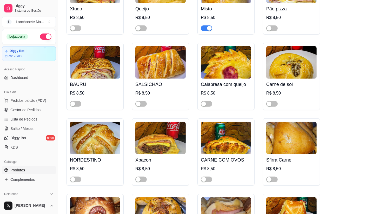
click at [207, 28] on div "button" at bounding box center [209, 28] width 5 height 5
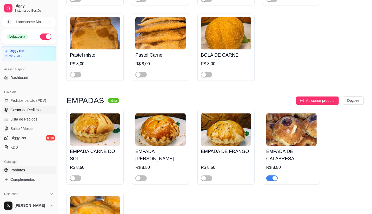
scroll to position [982, 0]
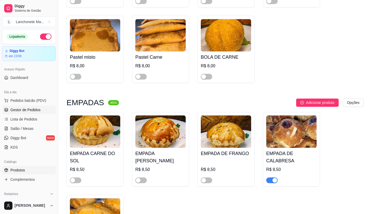
click at [22, 109] on span "Gestor de Pedidos" at bounding box center [25, 109] width 30 height 5
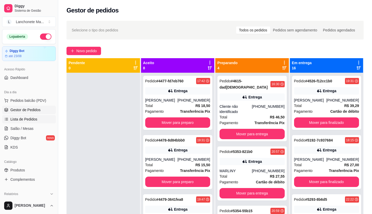
click at [29, 118] on span "Lista de Pedidos" at bounding box center [23, 119] width 27 height 5
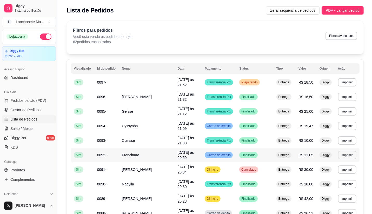
click at [345, 144] on button "Imprimir" at bounding box center [345, 144] width 18 height 8
click at [336, 164] on button "IMPRESSORA" at bounding box center [337, 162] width 38 height 8
click at [255, 78] on td "Preparando" at bounding box center [248, 81] width 40 height 12
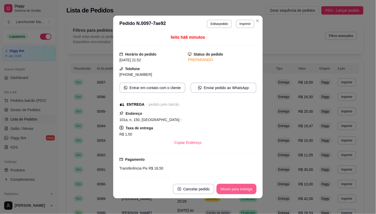
click at [242, 188] on button "Mover para entrega" at bounding box center [237, 189] width 40 height 10
click at [242, 189] on div "Mover para entrega" at bounding box center [233, 189] width 47 height 10
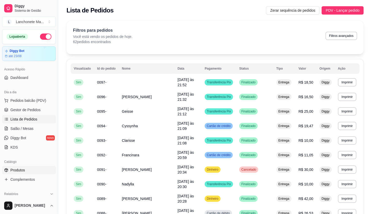
drag, startPoint x: 7, startPoint y: 167, endPoint x: 11, endPoint y: 168, distance: 4.7
click at [7, 167] on link "Produtos" at bounding box center [29, 170] width 54 height 8
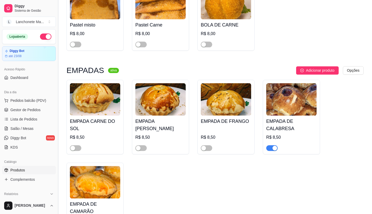
scroll to position [1011, 0]
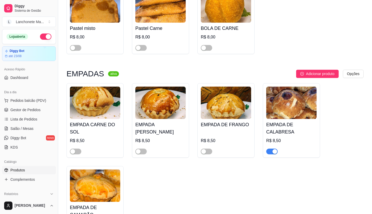
click at [275, 149] on div "button" at bounding box center [275, 151] width 5 height 5
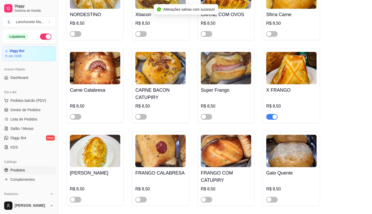
scroll to position [347, 0]
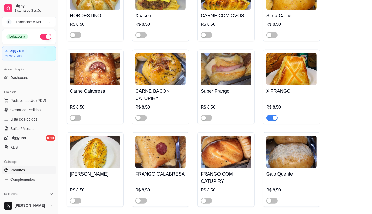
click at [273, 116] on div "button" at bounding box center [275, 118] width 5 height 5
click at [17, 111] on span "Gestor de Pedidos" at bounding box center [25, 109] width 30 height 5
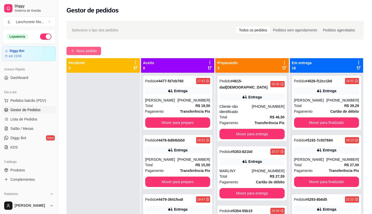
click at [86, 50] on span "Novo pedido" at bounding box center [86, 51] width 21 height 6
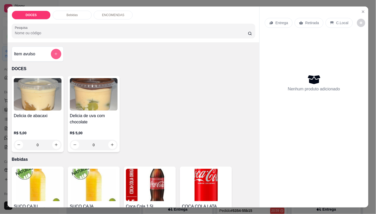
click at [55, 52] on icon "add-separate-item" at bounding box center [56, 54] width 4 height 4
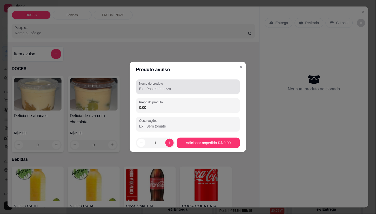
click at [154, 89] on input "Nome do produto" at bounding box center [188, 88] width 98 height 5
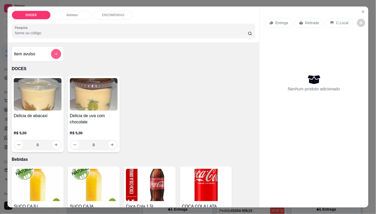
click at [56, 50] on button "add-separate-item" at bounding box center [56, 54] width 10 height 10
click at [363, 11] on icon "Close" at bounding box center [364, 12] width 4 height 4
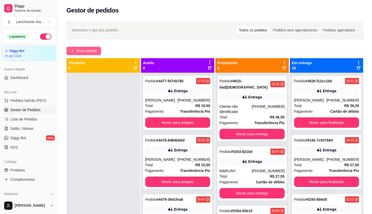
click at [77, 49] on span "Novo pedido" at bounding box center [86, 51] width 21 height 6
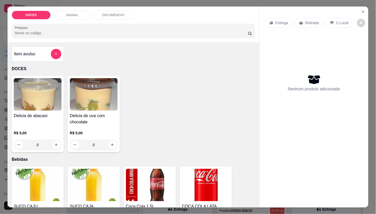
click at [280, 20] on p "Entrega" at bounding box center [282, 22] width 13 height 5
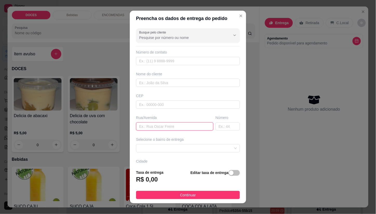
click at [151, 129] on input "text" at bounding box center [174, 126] width 77 height 8
type input "114"
click at [220, 129] on input "text" at bounding box center [228, 126] width 24 height 8
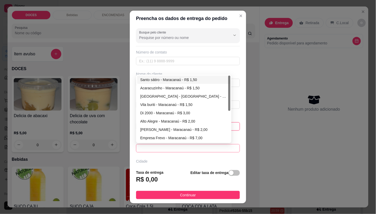
click at [214, 149] on span at bounding box center [188, 149] width 98 height 8
type input "154"
click at [155, 88] on div "Acaracuzinho - Maracanaú - R$ 1,50" at bounding box center [183, 88] width 87 height 6
type input "Maracanaú"
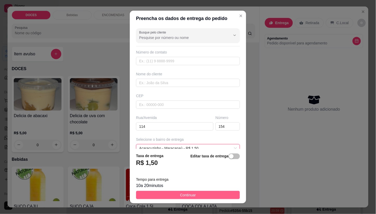
click at [197, 194] on button "Continuar" at bounding box center [188, 195] width 104 height 8
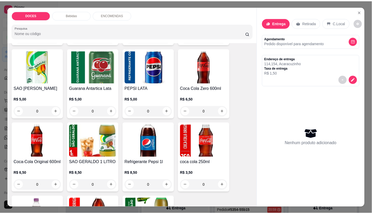
scroll to position [202, 0]
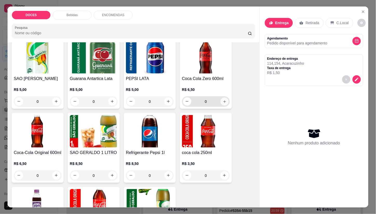
click at [226, 104] on button "increase-product-quantity" at bounding box center [225, 101] width 8 height 8
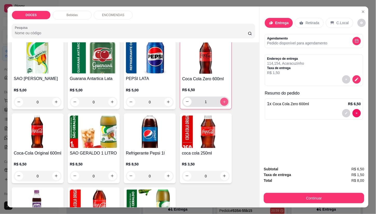
click at [226, 104] on button "increase-product-quantity" at bounding box center [224, 102] width 8 height 8
type input "2"
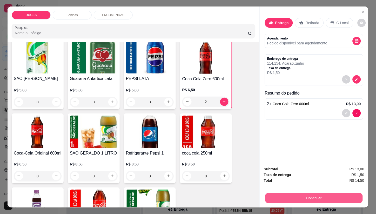
click at [296, 194] on button "Continuar" at bounding box center [314, 198] width 97 height 10
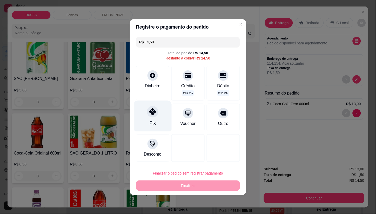
click at [159, 115] on div "Pix" at bounding box center [153, 116] width 37 height 30
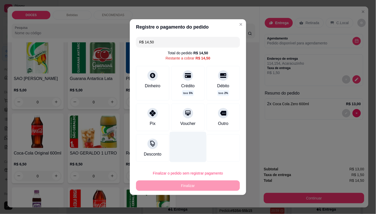
type input "R$ 0,00"
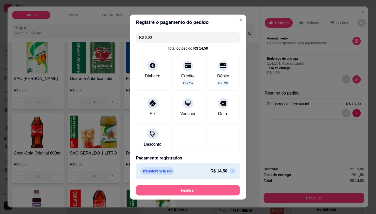
click at [199, 187] on button "Finalizar" at bounding box center [188, 190] width 104 height 10
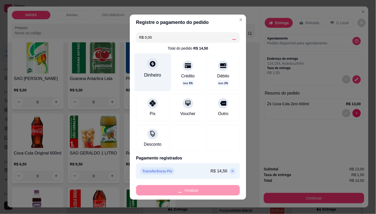
type input "0"
type input "-R$ 14,50"
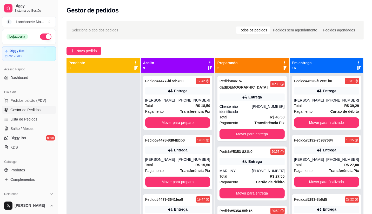
click at [40, 37] on button "button" at bounding box center [45, 37] width 11 height 6
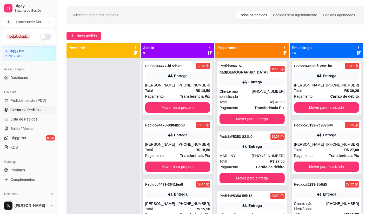
scroll to position [29, 0]
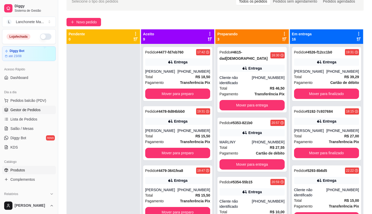
click at [27, 172] on link "Produtos" at bounding box center [29, 170] width 54 height 8
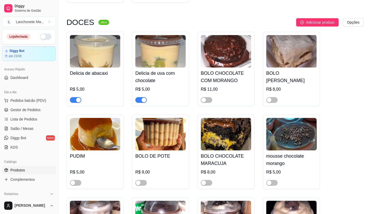
scroll to position [1473, 0]
